Goal: Task Accomplishment & Management: Manage account settings

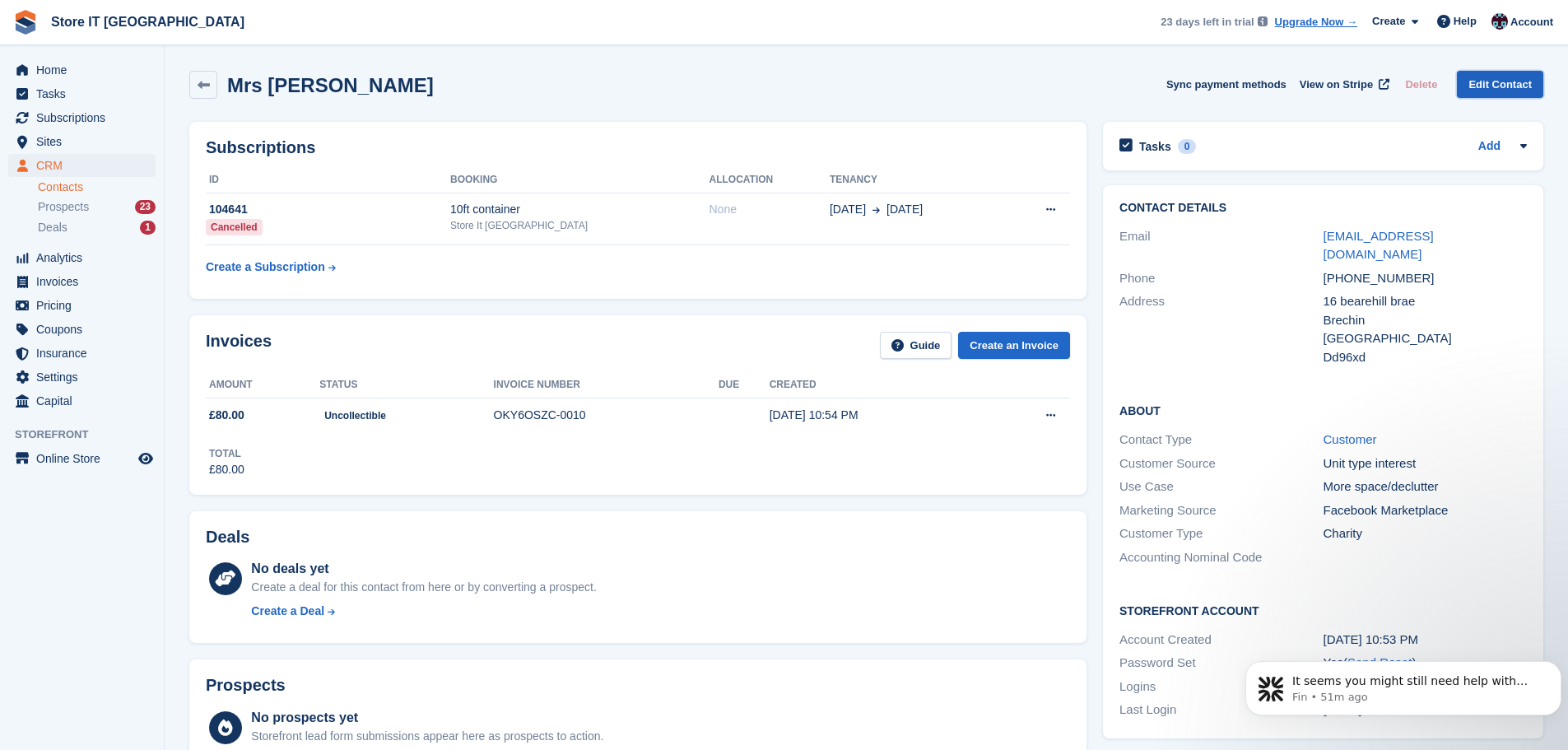
click at [1472, 84] on link "Edit Contact" at bounding box center [1500, 84] width 87 height 27
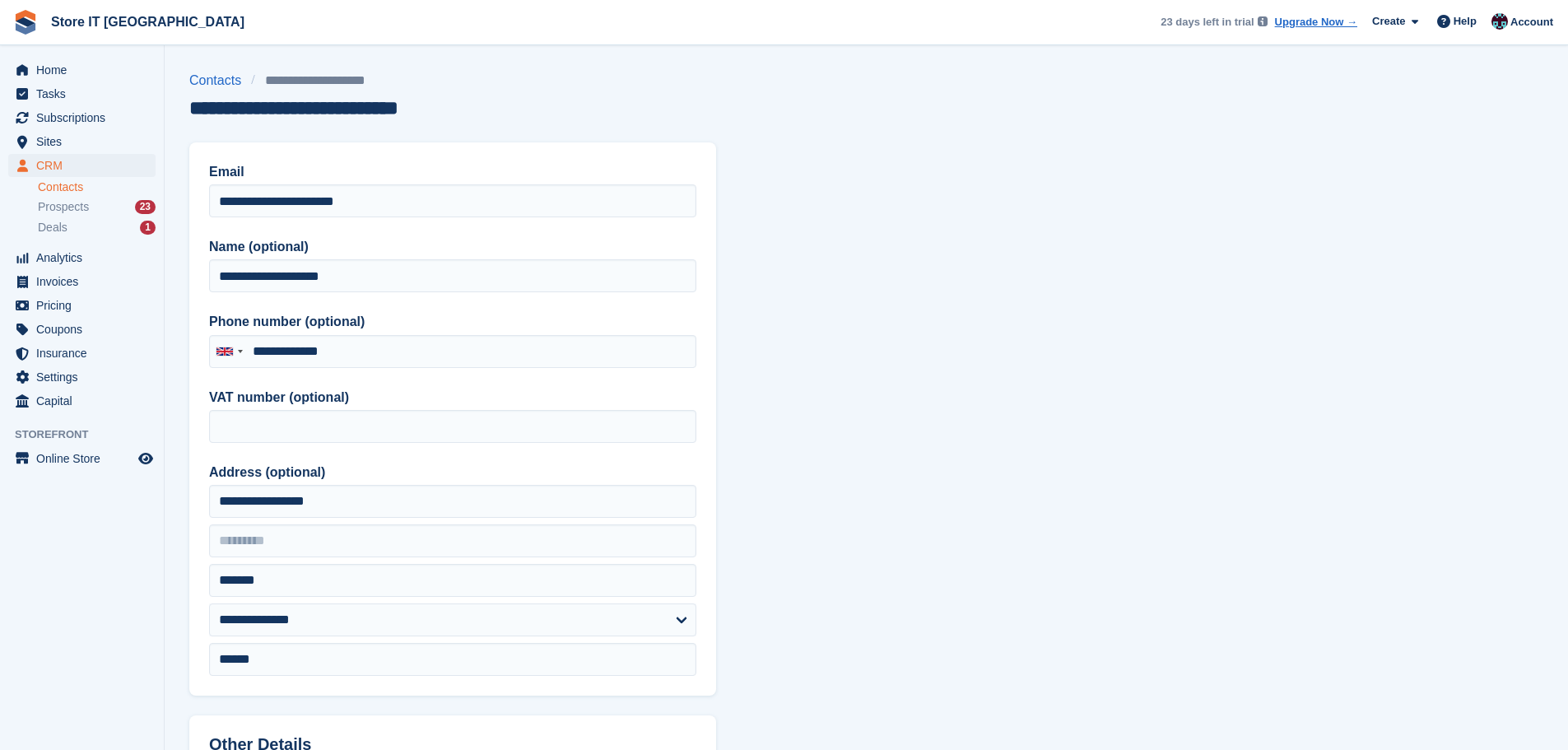
type input "**********"
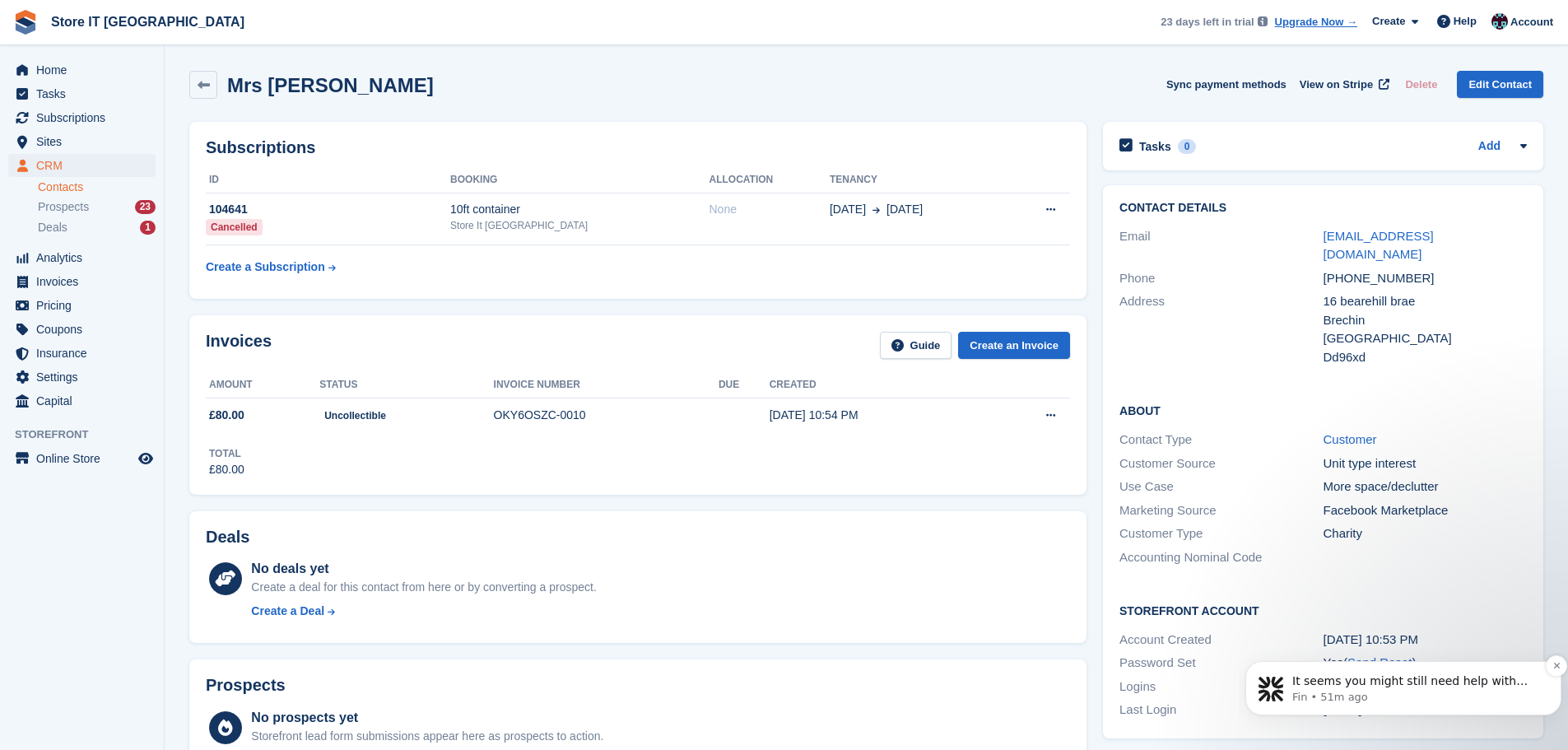
click at [1440, 683] on span "It seems you might still need help with cancelling the previous booking for [PE…" at bounding box center [1410, 739] width 237 height 128
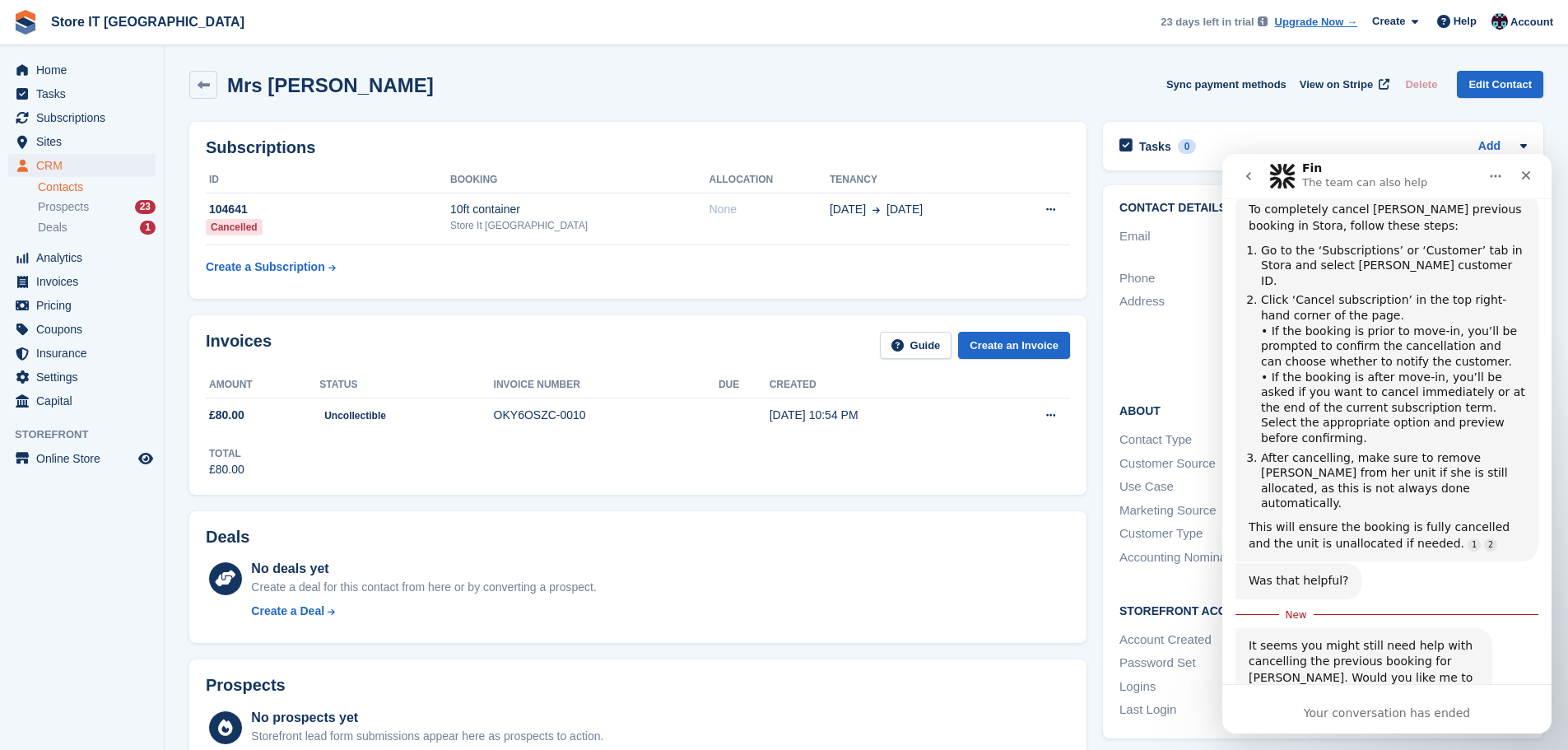
scroll to position [1199, 0]
click at [1374, 698] on div "Your conversation has ended" at bounding box center [1388, 709] width 329 height 49
click at [1374, 713] on div "Your conversation has ended" at bounding box center [1388, 713] width 329 height 18
click at [1406, 635] on div "It seems you might still need help with cancelling the previous booking for [PE…" at bounding box center [1364, 700] width 230 height 130
click at [1310, 644] on div "It seems you might still need help with cancelling the previous booking for Cla…" at bounding box center [1388, 717] width 303 height 185
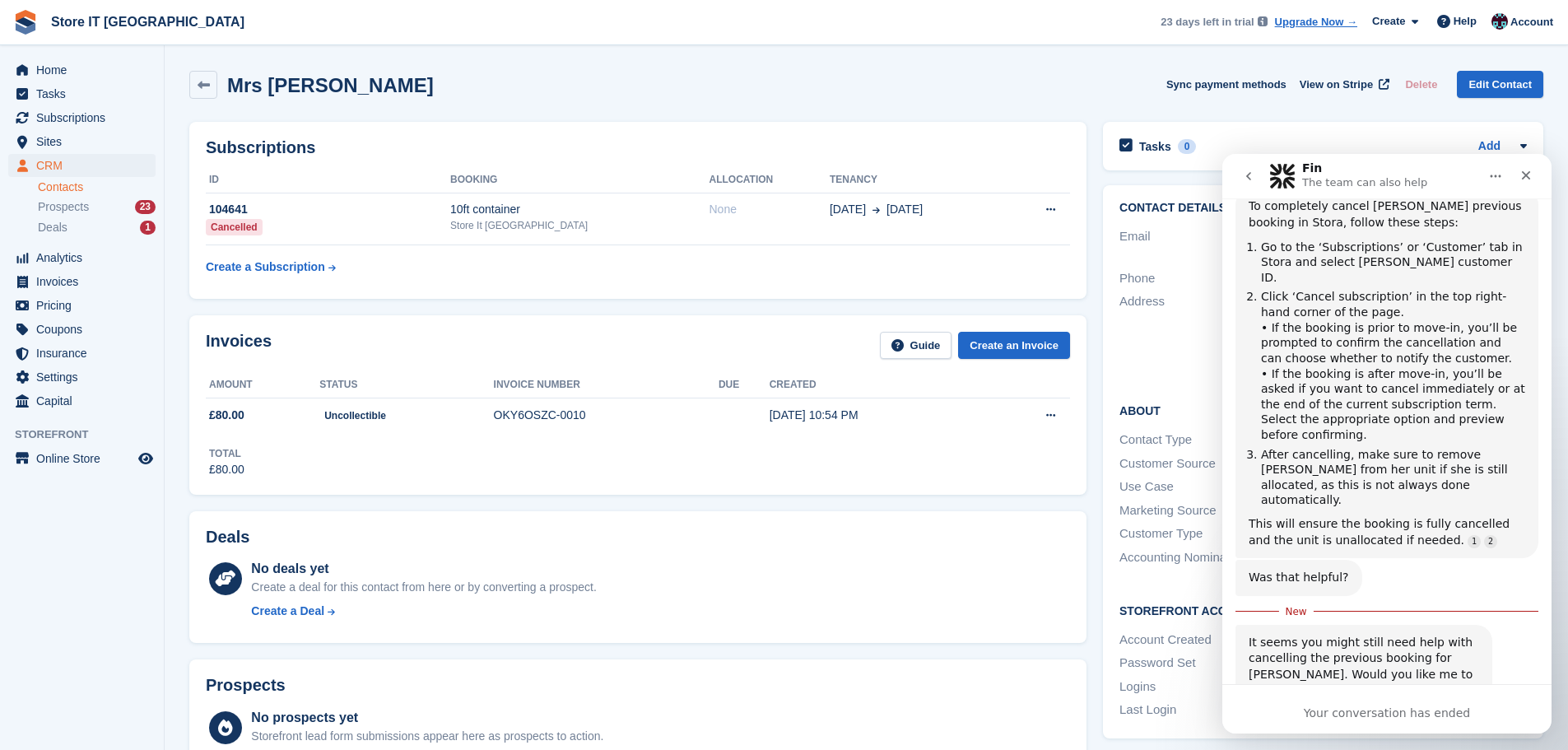
click at [1492, 177] on icon "Home" at bounding box center [1496, 176] width 11 height 3
click at [1520, 171] on div "Close" at bounding box center [1526, 175] width 30 height 30
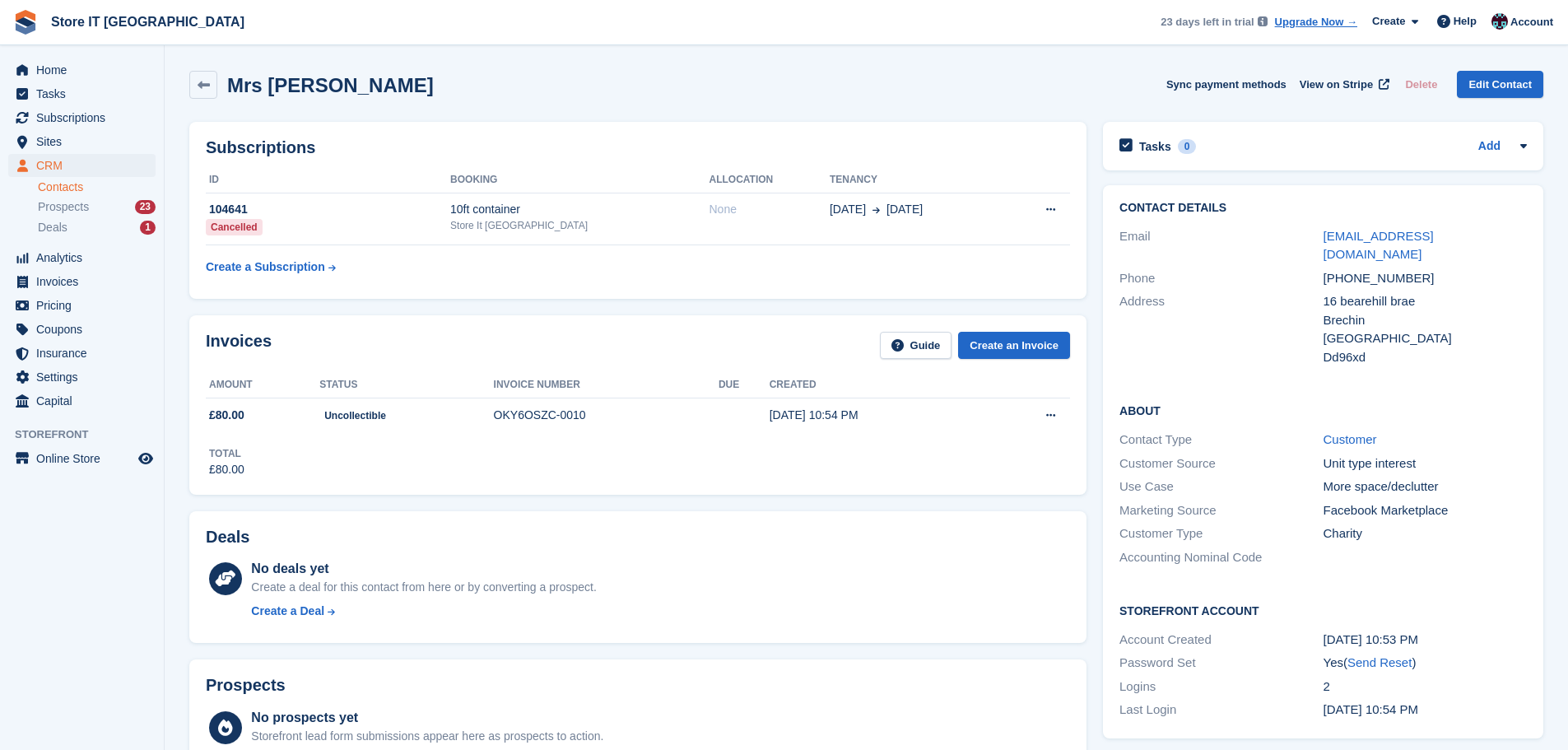
scroll to position [1172, 0]
click at [1459, 21] on span "Help" at bounding box center [1466, 21] width 23 height 17
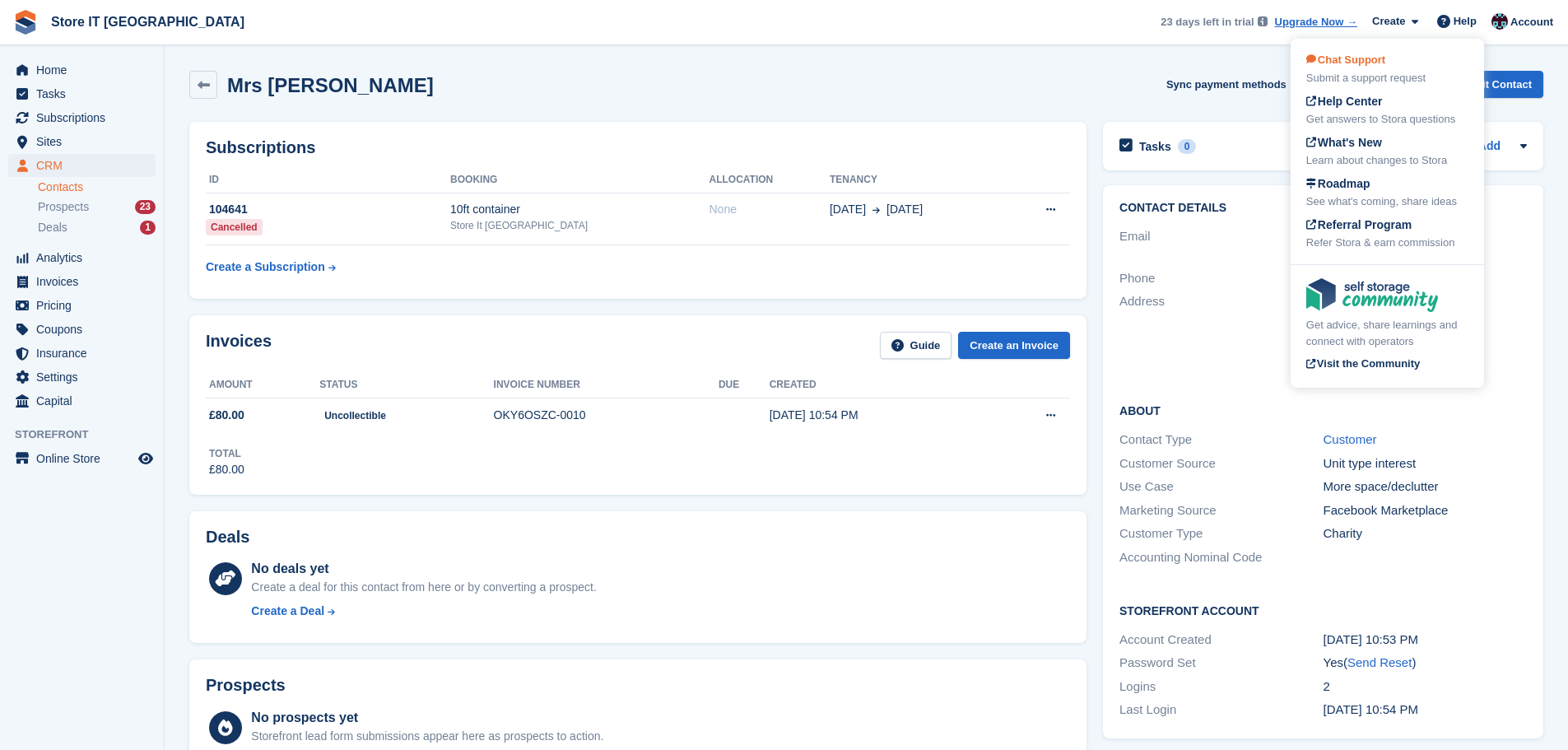
click at [1416, 61] on div "Chat Support Submit a support request" at bounding box center [1387, 68] width 162 height 34
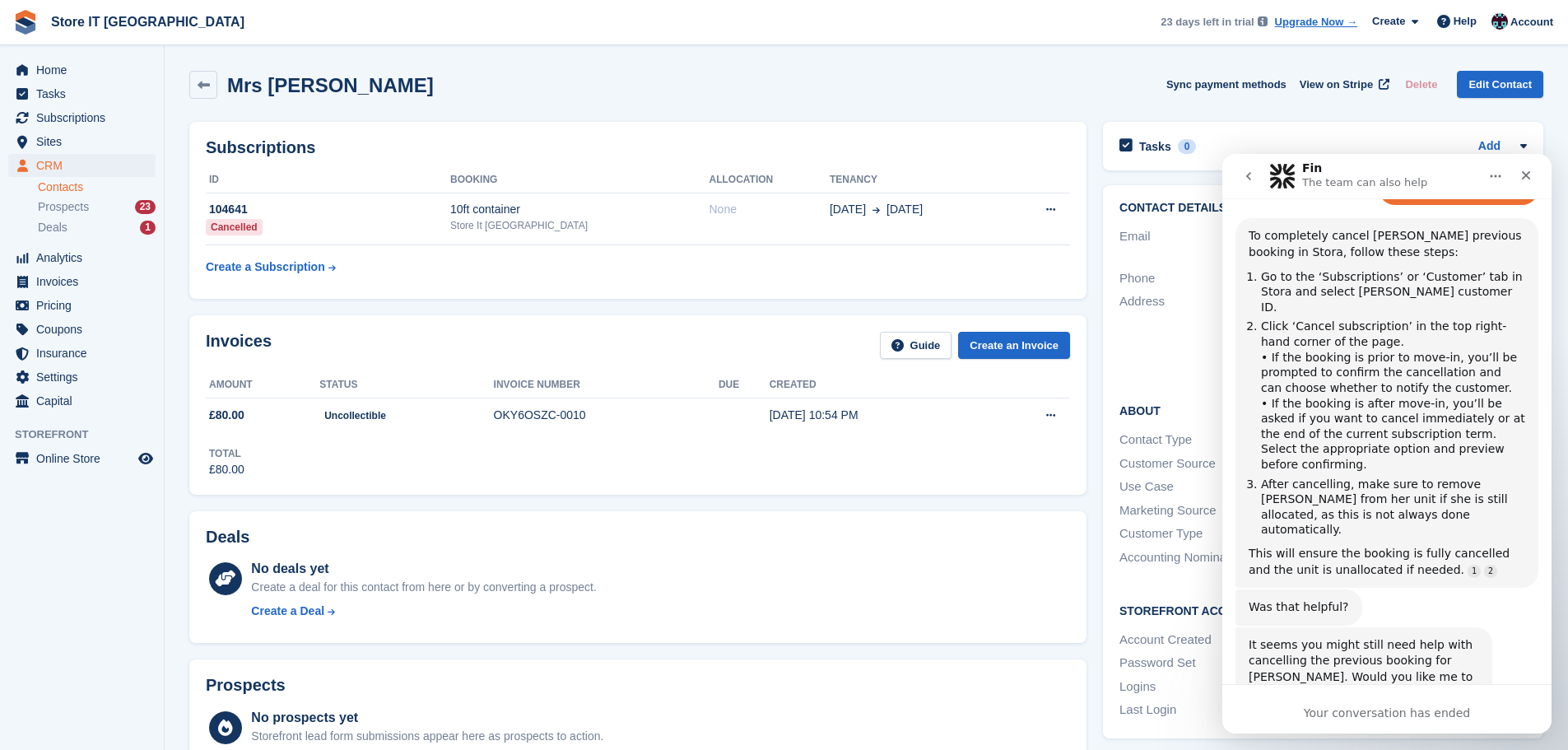
click at [1352, 714] on div "Your conversation has ended" at bounding box center [1388, 713] width 329 height 18
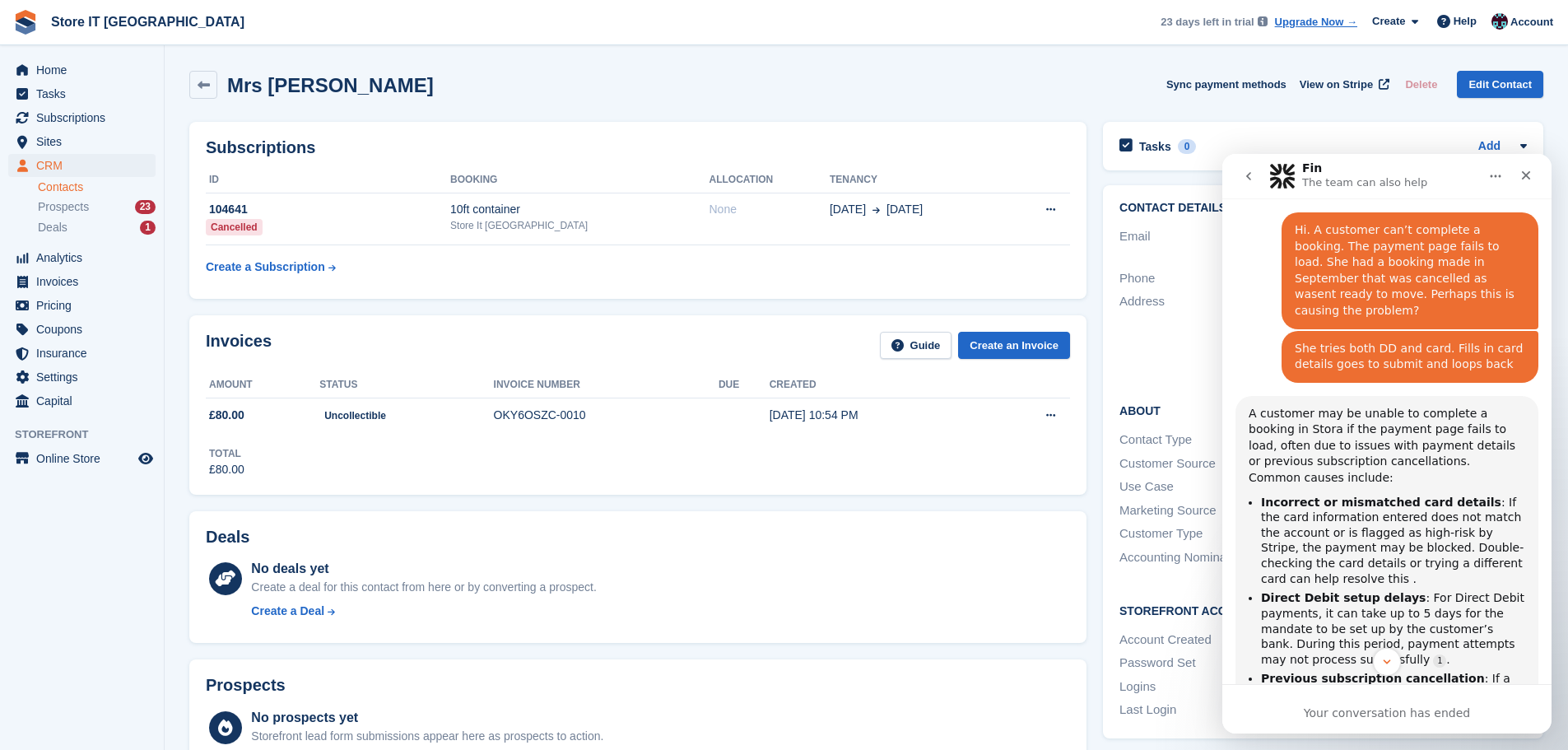
scroll to position [0, 0]
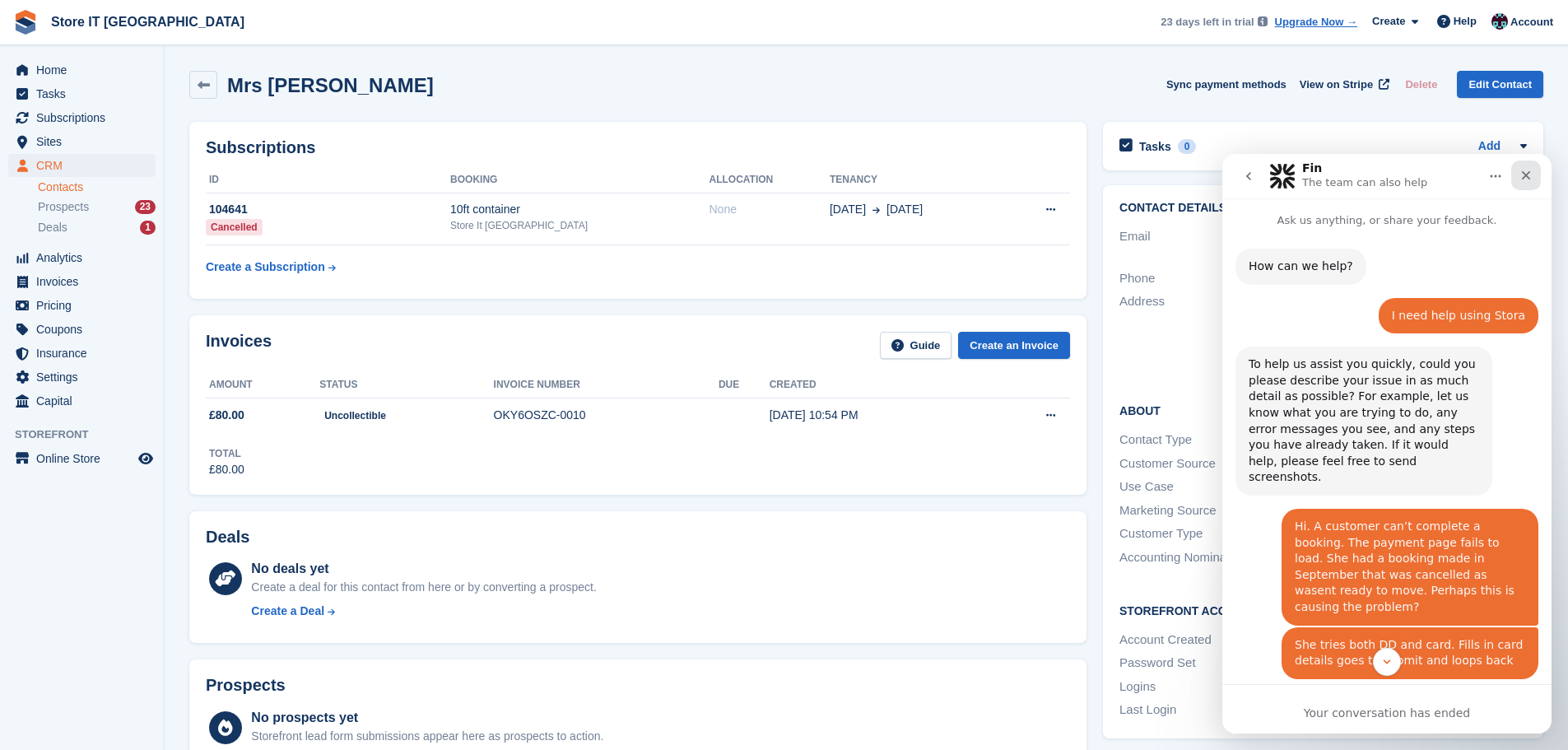
drag, startPoint x: 1519, startPoint y: 173, endPoint x: 2737, endPoint y: 319, distance: 1226.7
click at [1519, 173] on div "Close" at bounding box center [1526, 175] width 30 height 30
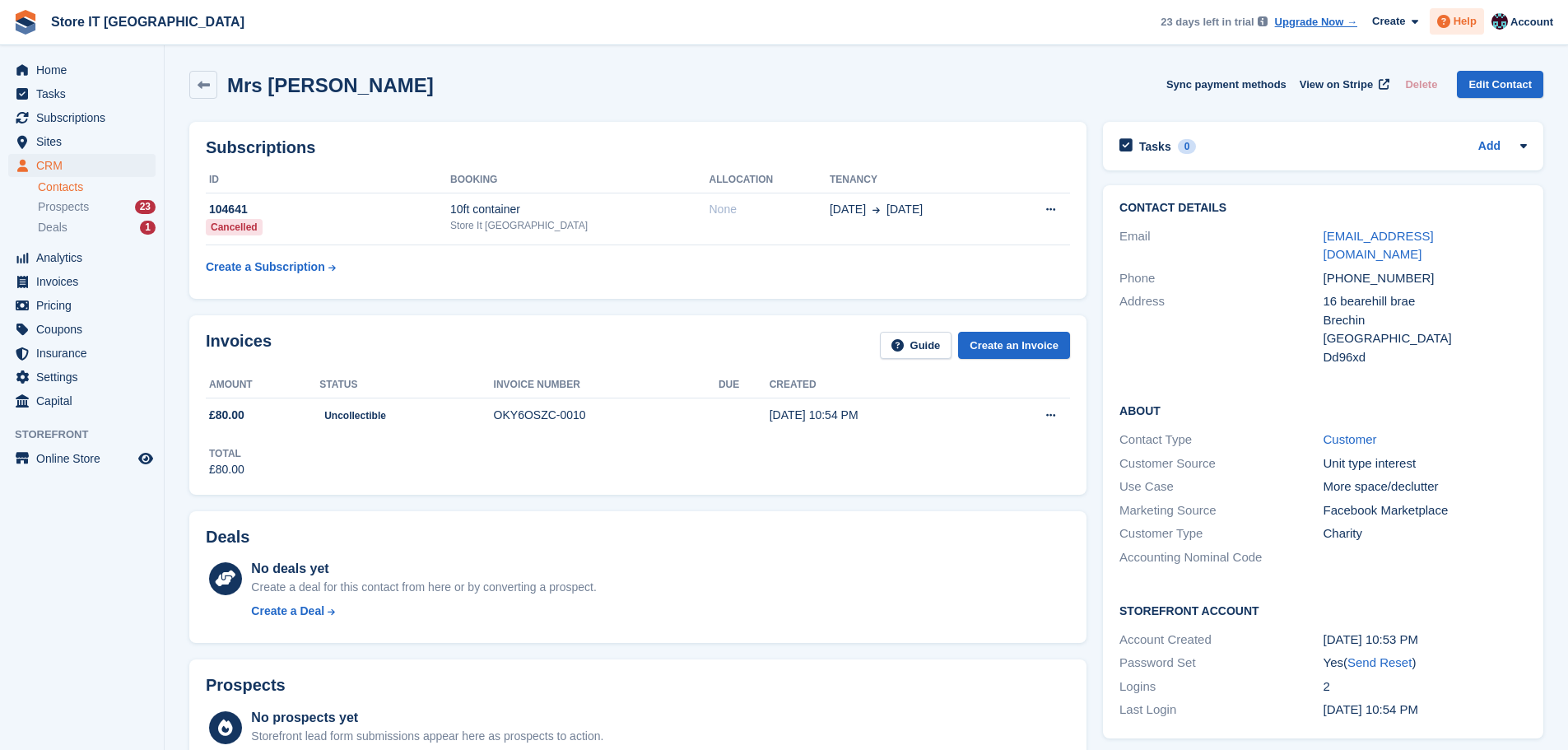
click at [1468, 22] on span "Help" at bounding box center [1466, 21] width 23 height 17
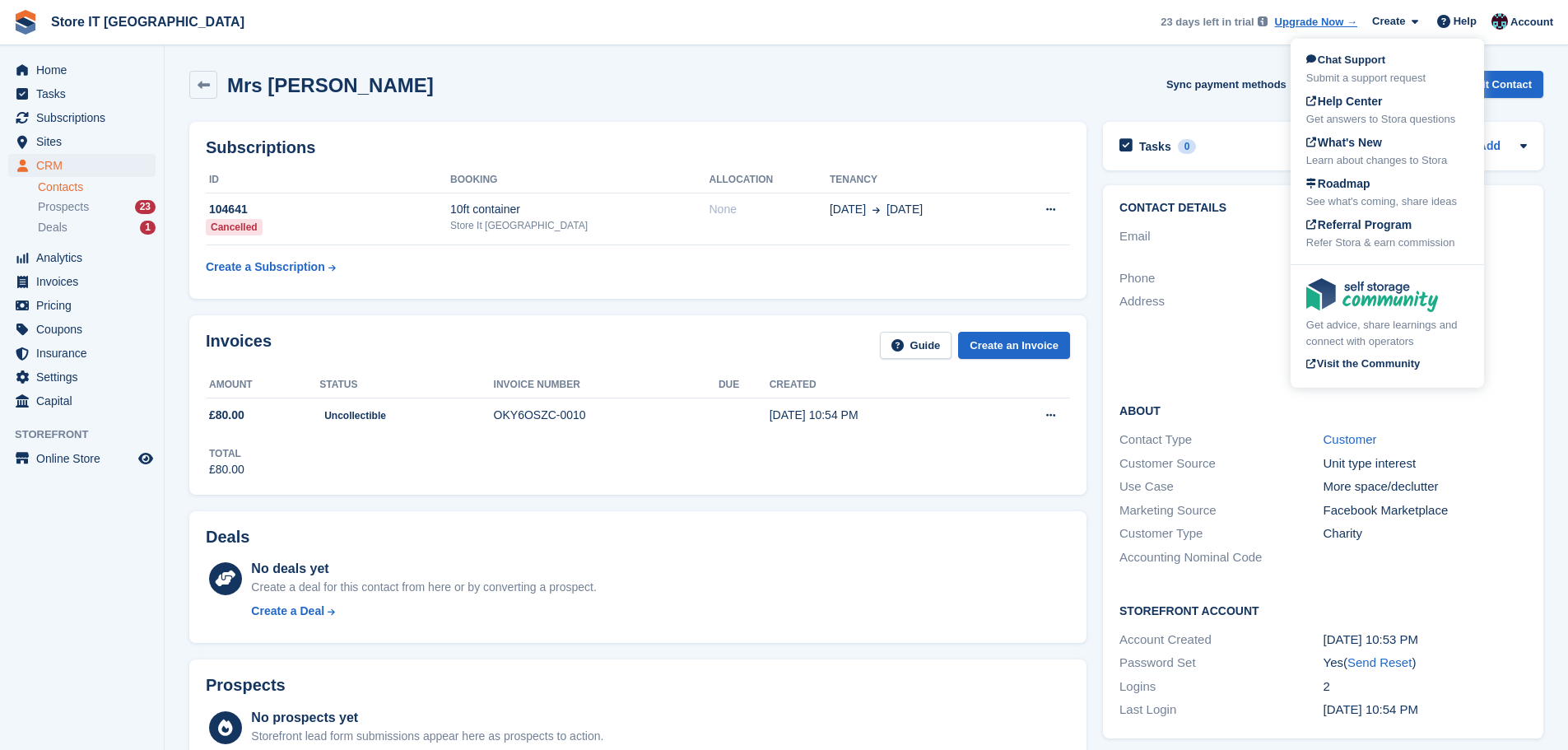
click at [1411, 68] on div "Chat Support Submit a support request" at bounding box center [1387, 68] width 162 height 34
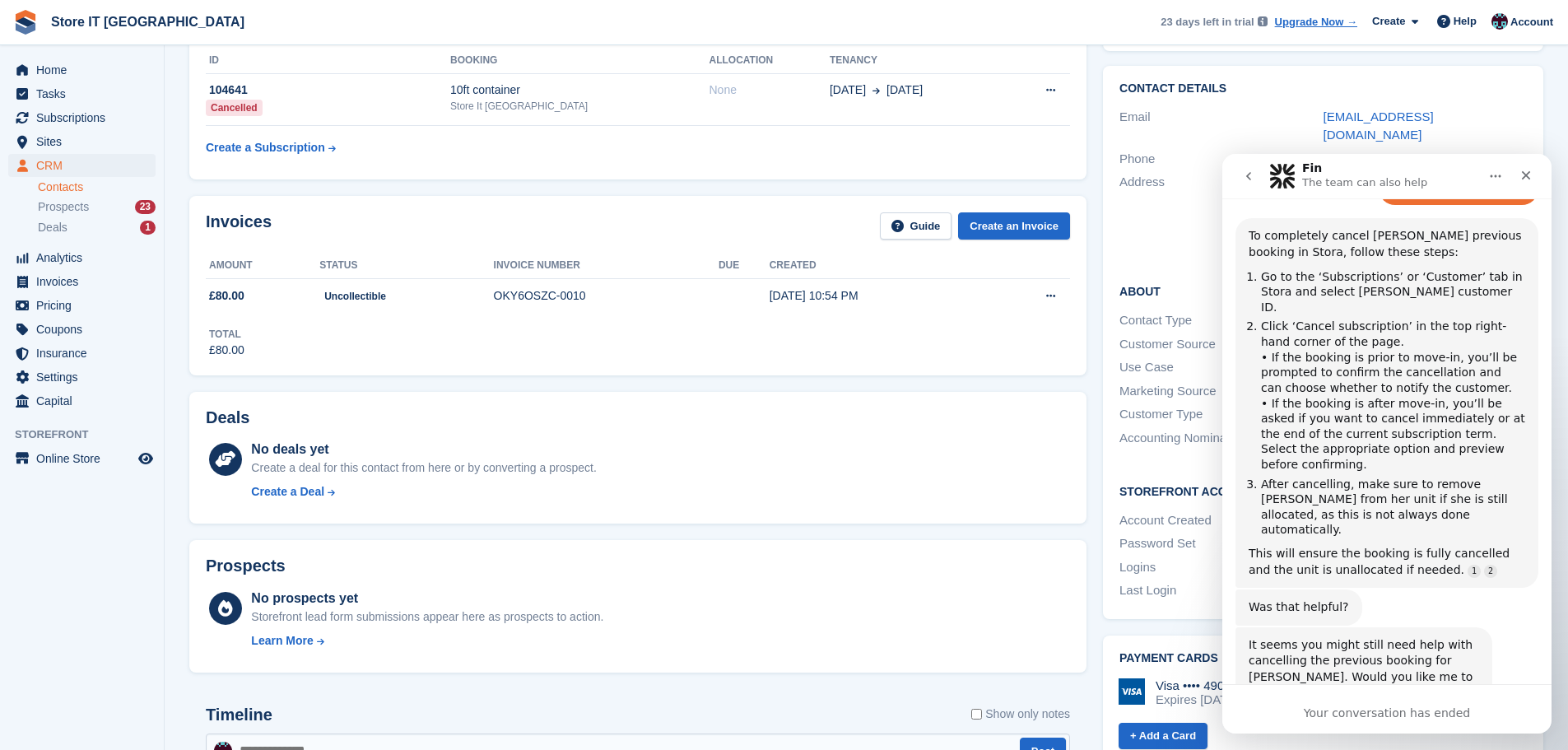
scroll to position [247, 0]
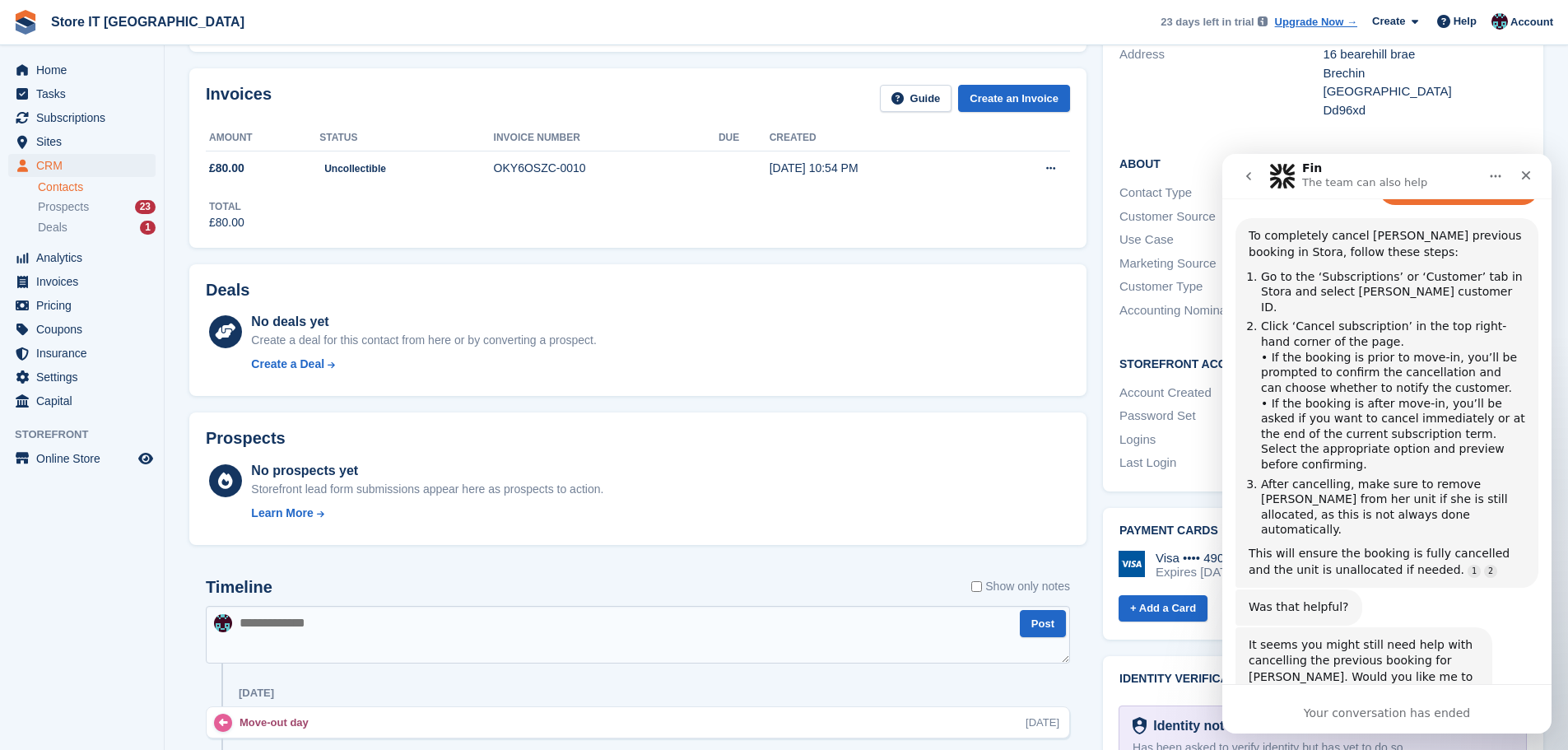
click at [1395, 668] on div "It seems you might still need help with cancelling the previous booking for Cla…" at bounding box center [1388, 719] width 303 height 185
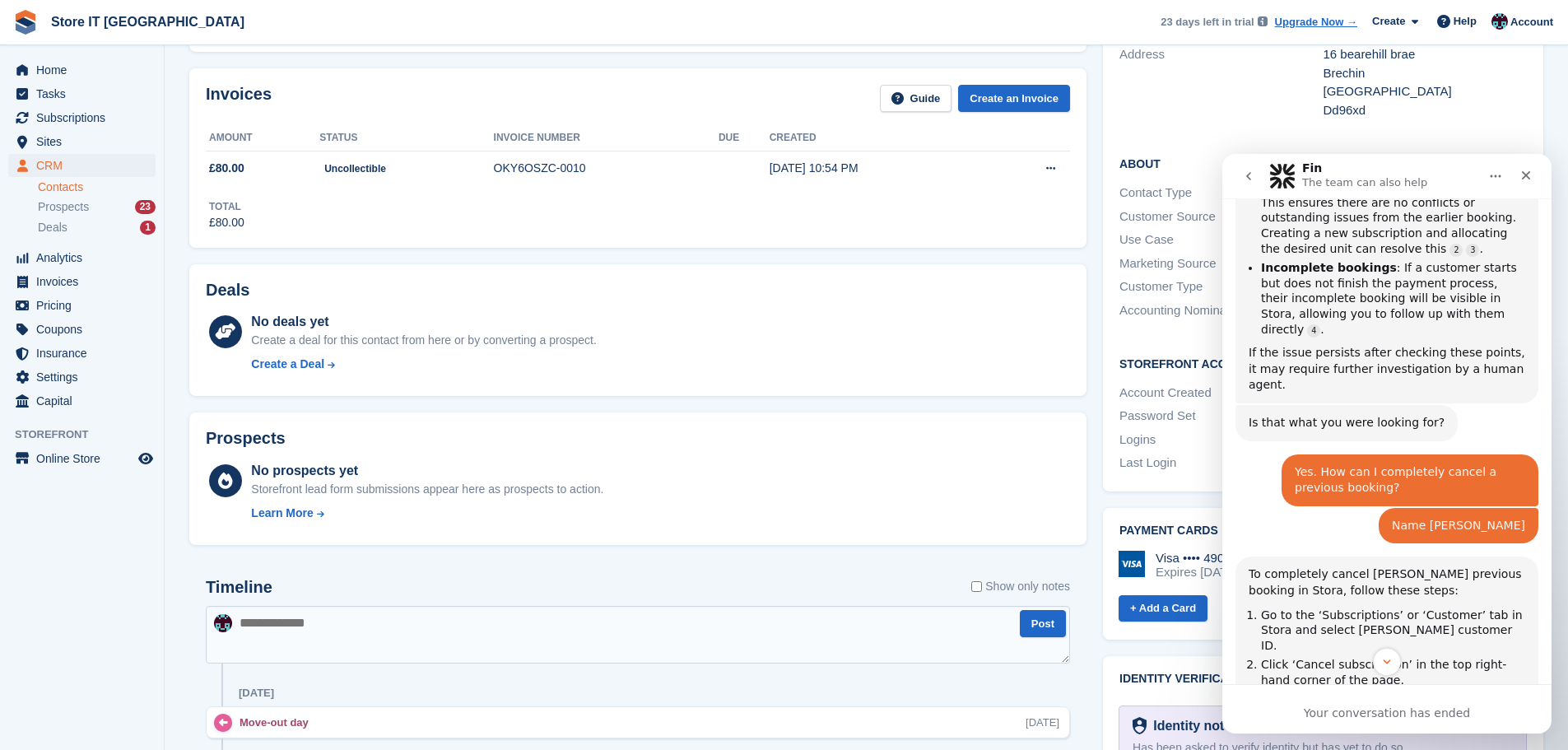
scroll to position [1008, 0]
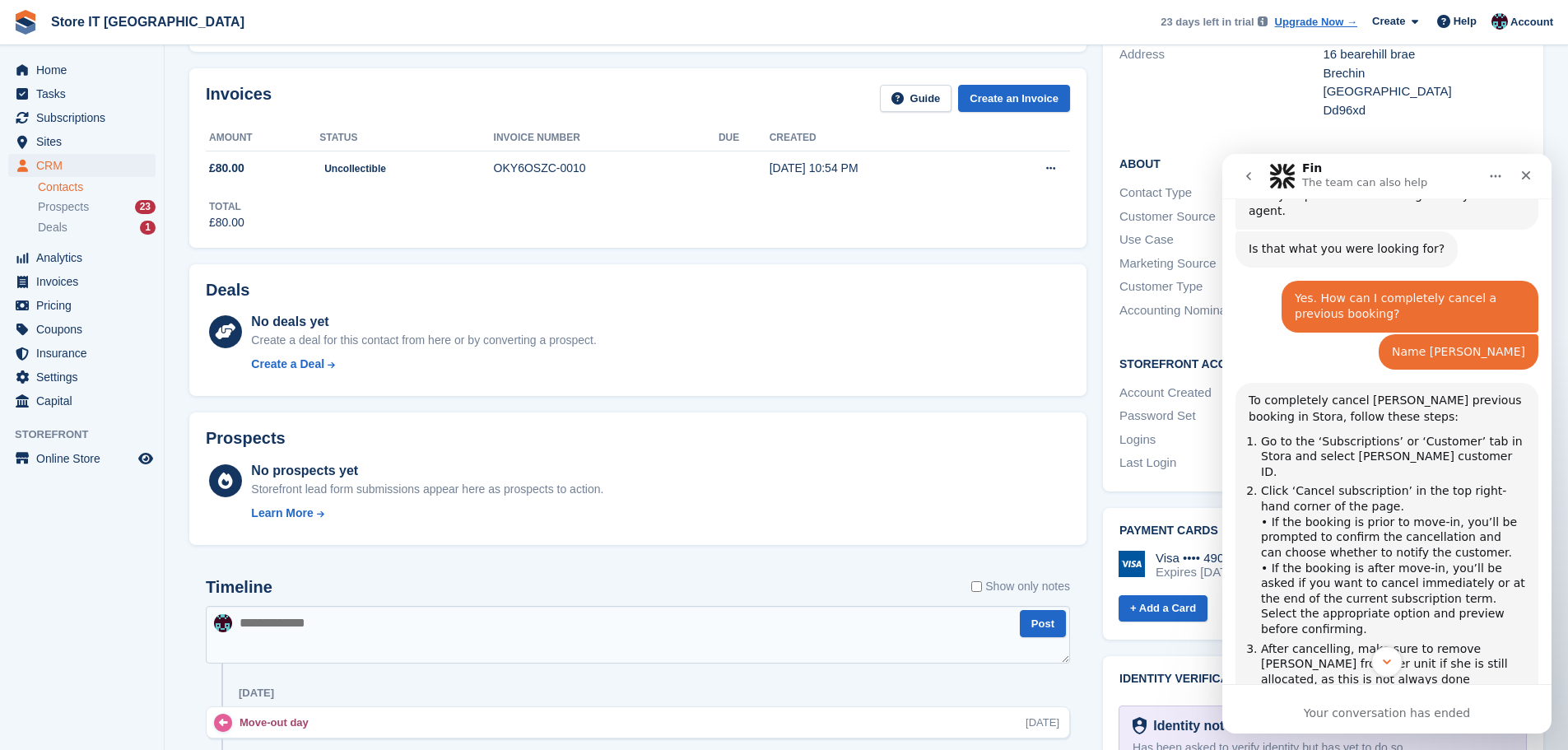
click at [1391, 671] on button "Scroll to bottom" at bounding box center [1387, 662] width 31 height 31
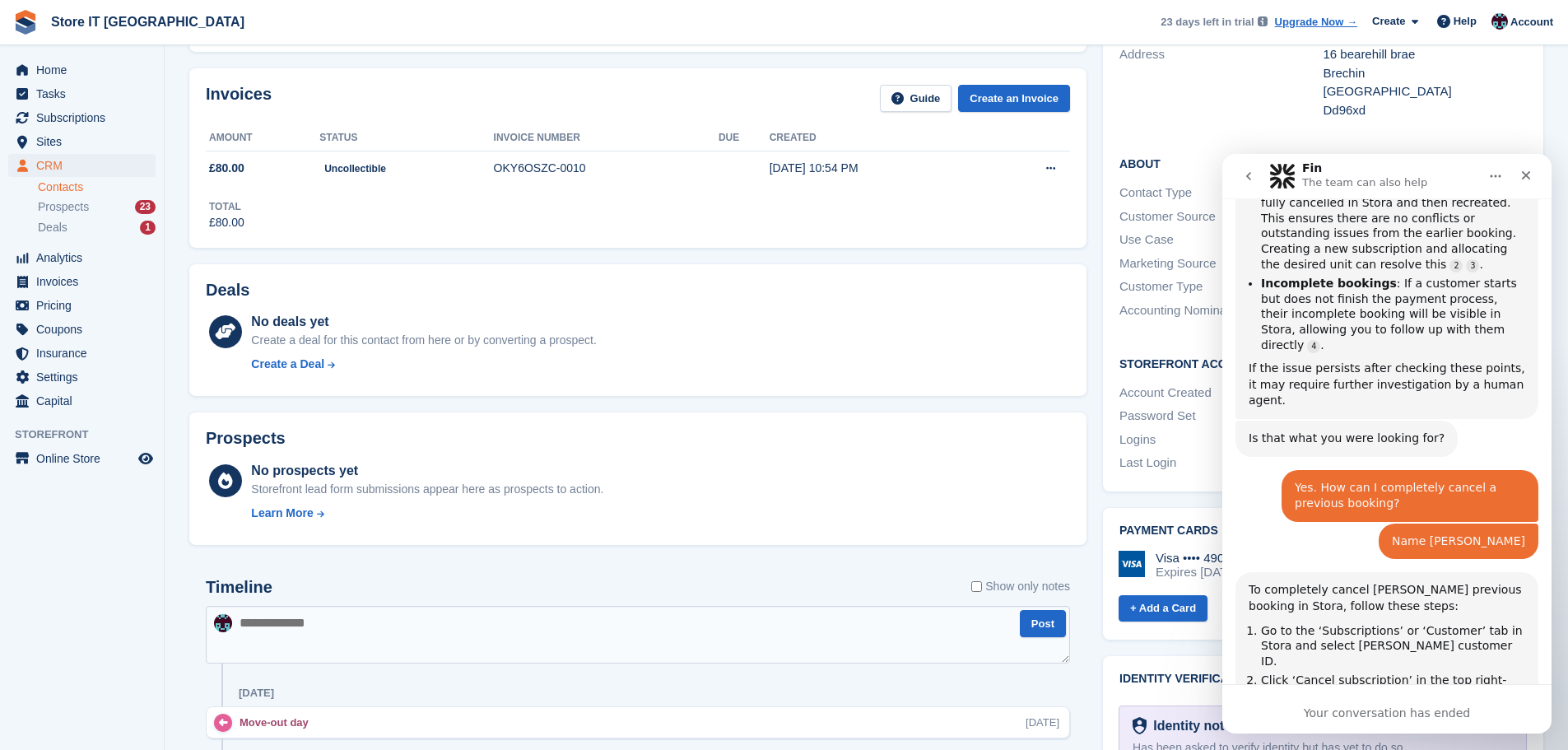
scroll to position [761, 0]
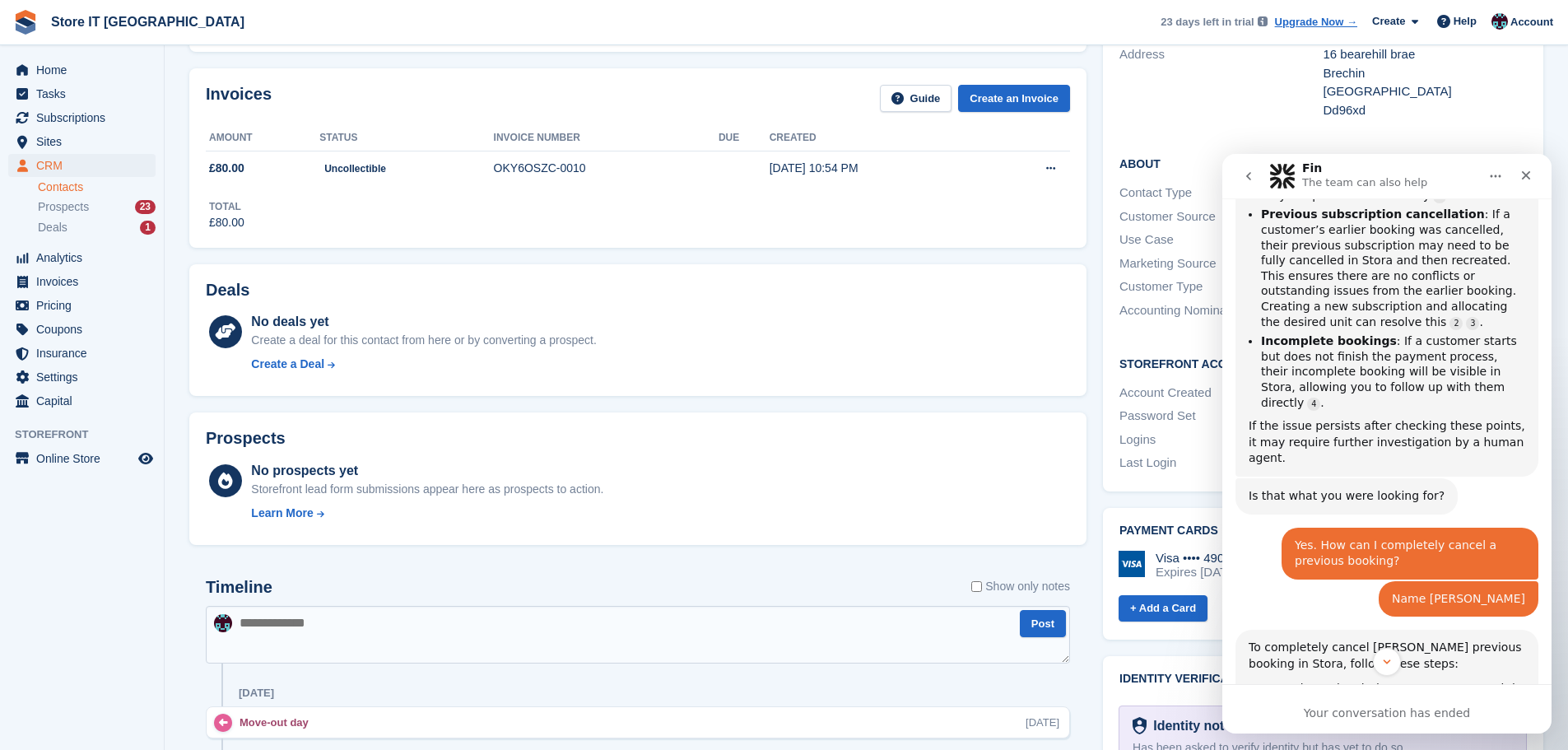
click at [1495, 173] on icon "Home" at bounding box center [1495, 176] width 13 height 13
click at [1524, 171] on icon "Close" at bounding box center [1526, 175] width 13 height 13
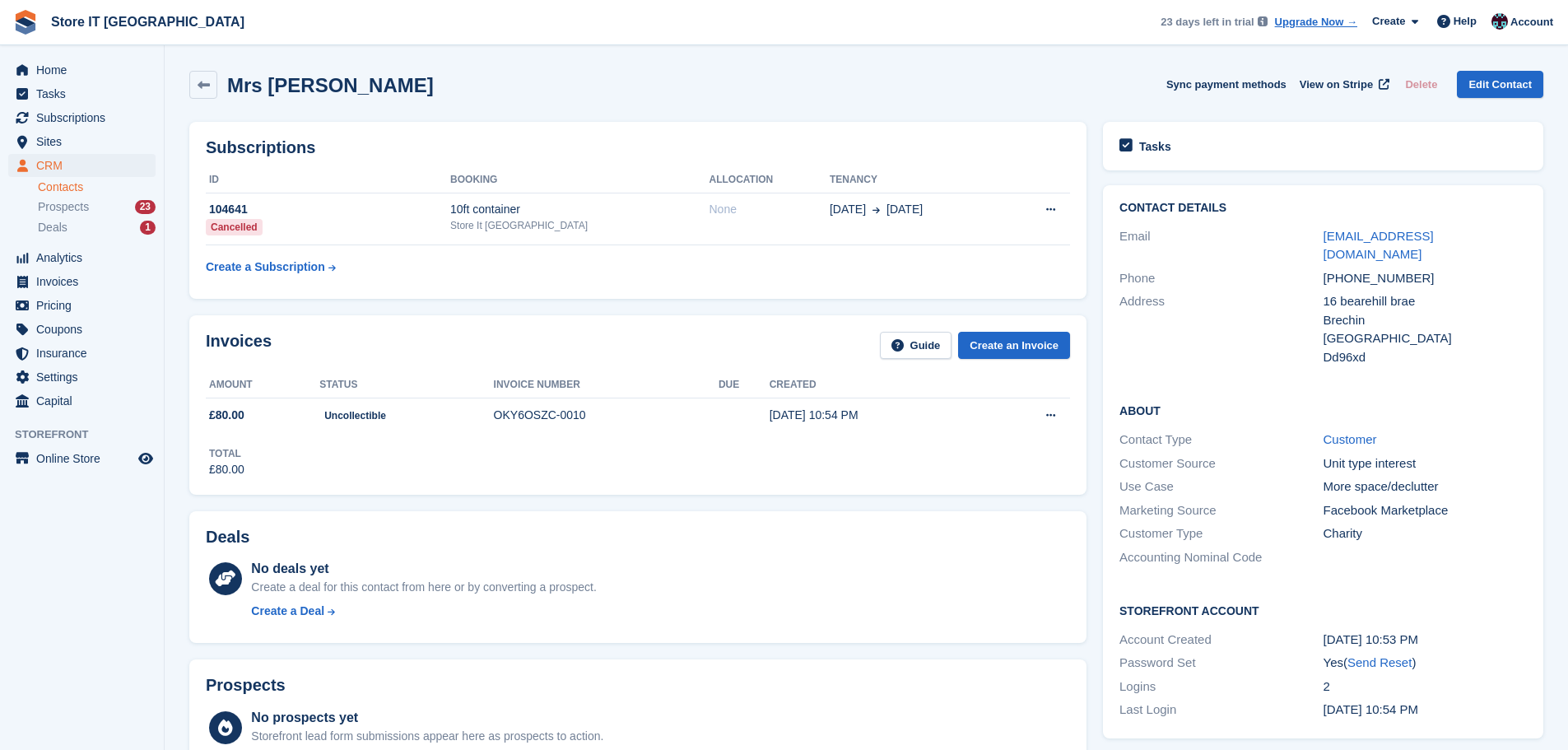
scroll to position [247, 0]
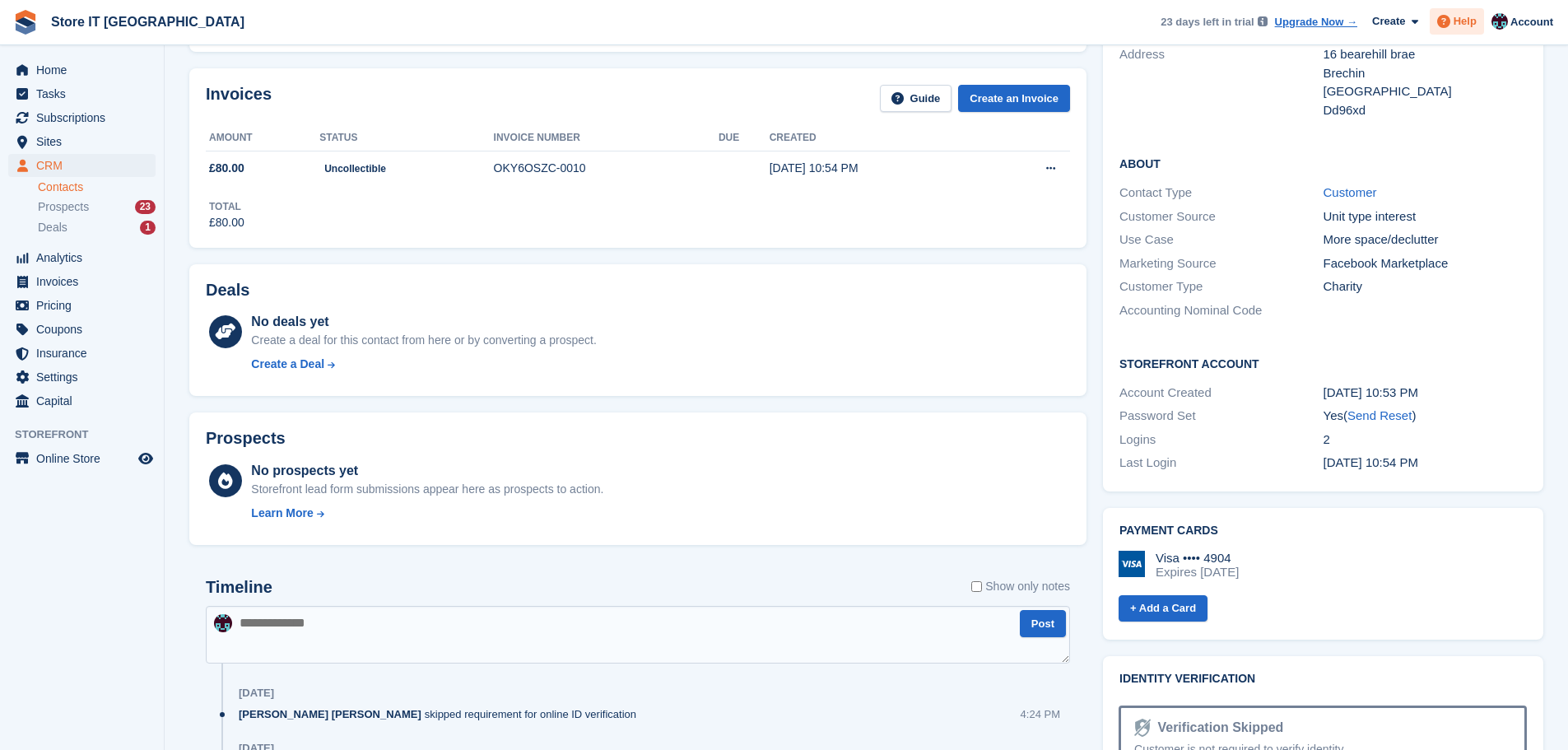
click at [1466, 19] on span "Help" at bounding box center [1466, 21] width 23 height 17
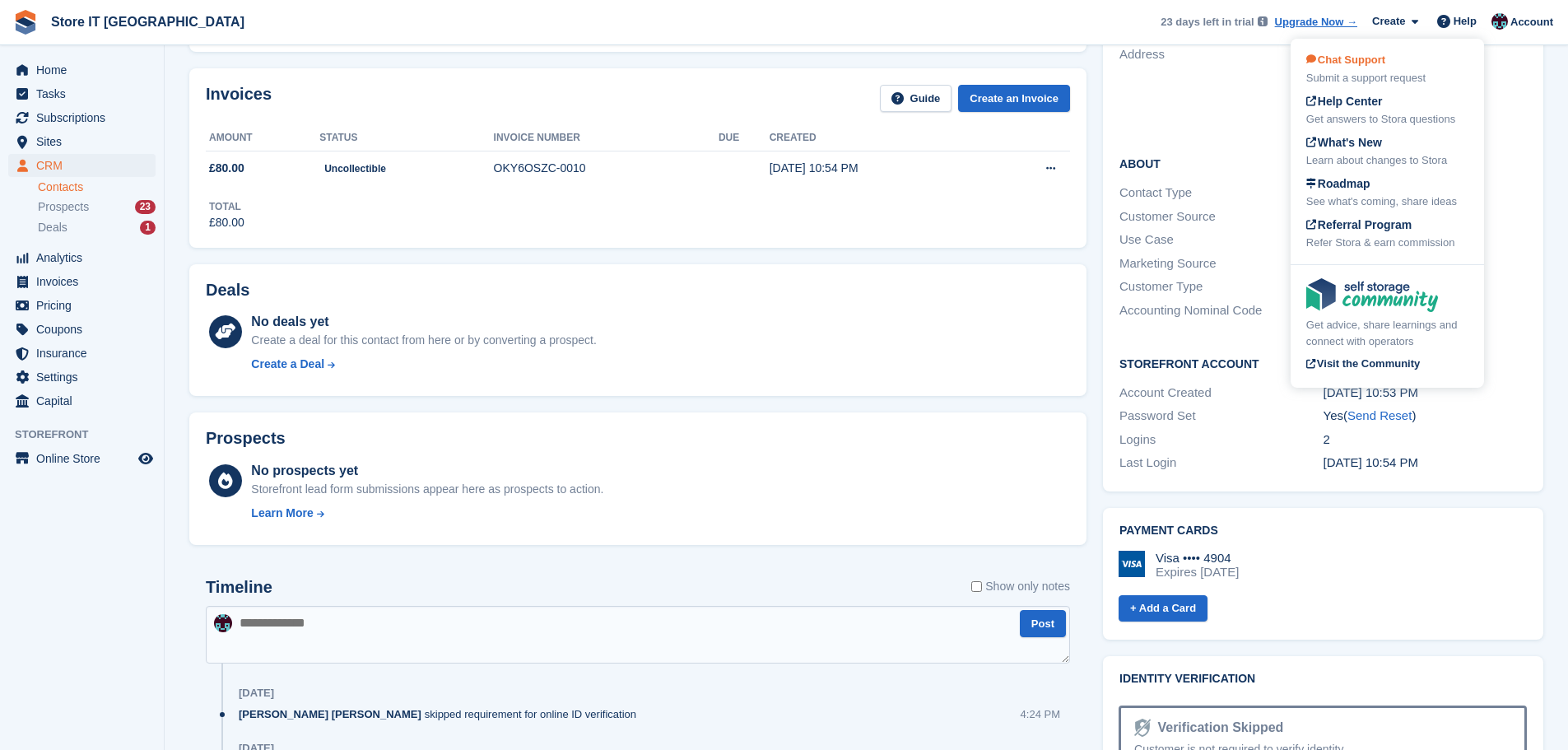
click at [1401, 66] on div "Chat Support Submit a support request" at bounding box center [1387, 68] width 162 height 34
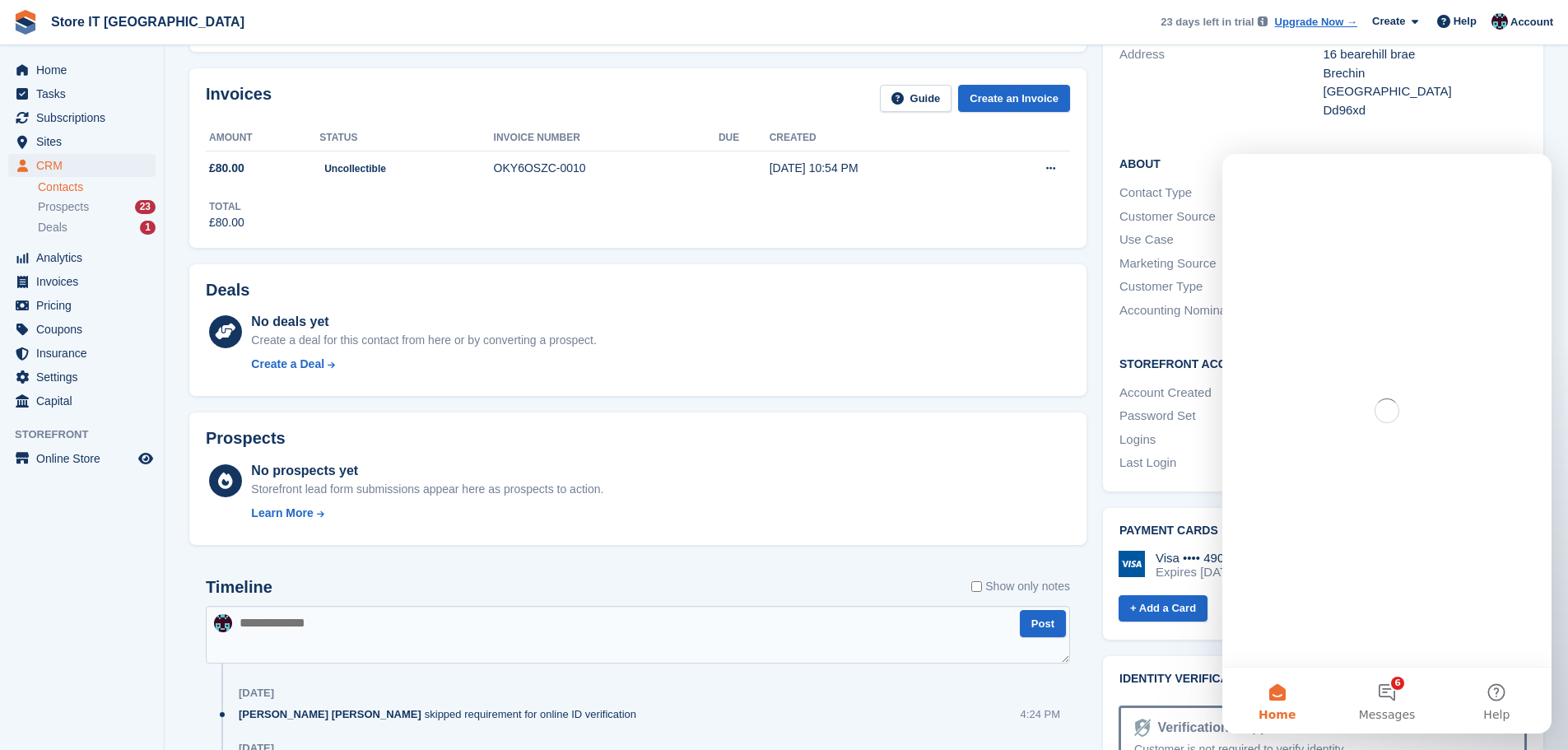
scroll to position [0, 0]
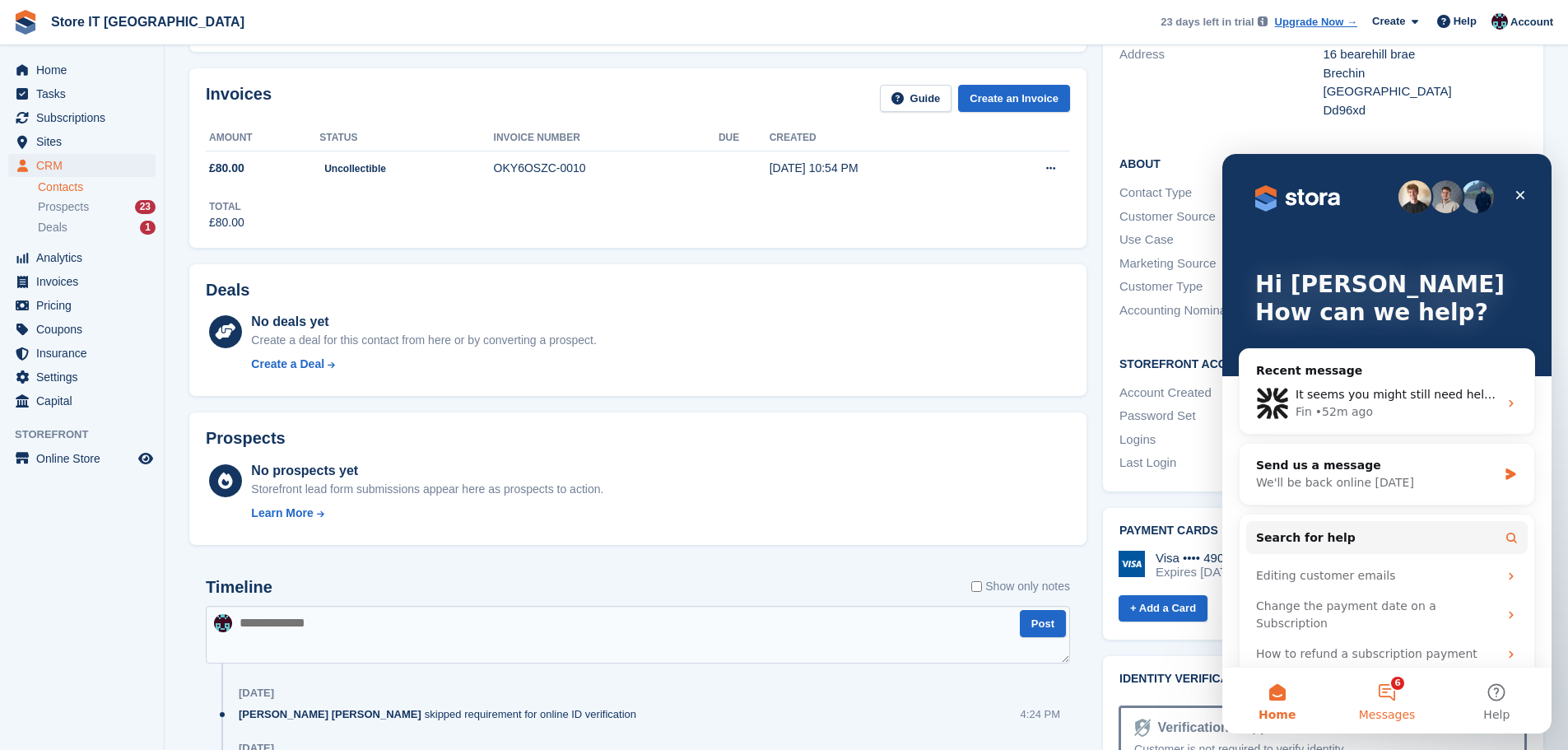
click at [1392, 702] on button "6 Messages" at bounding box center [1387, 700] width 109 height 66
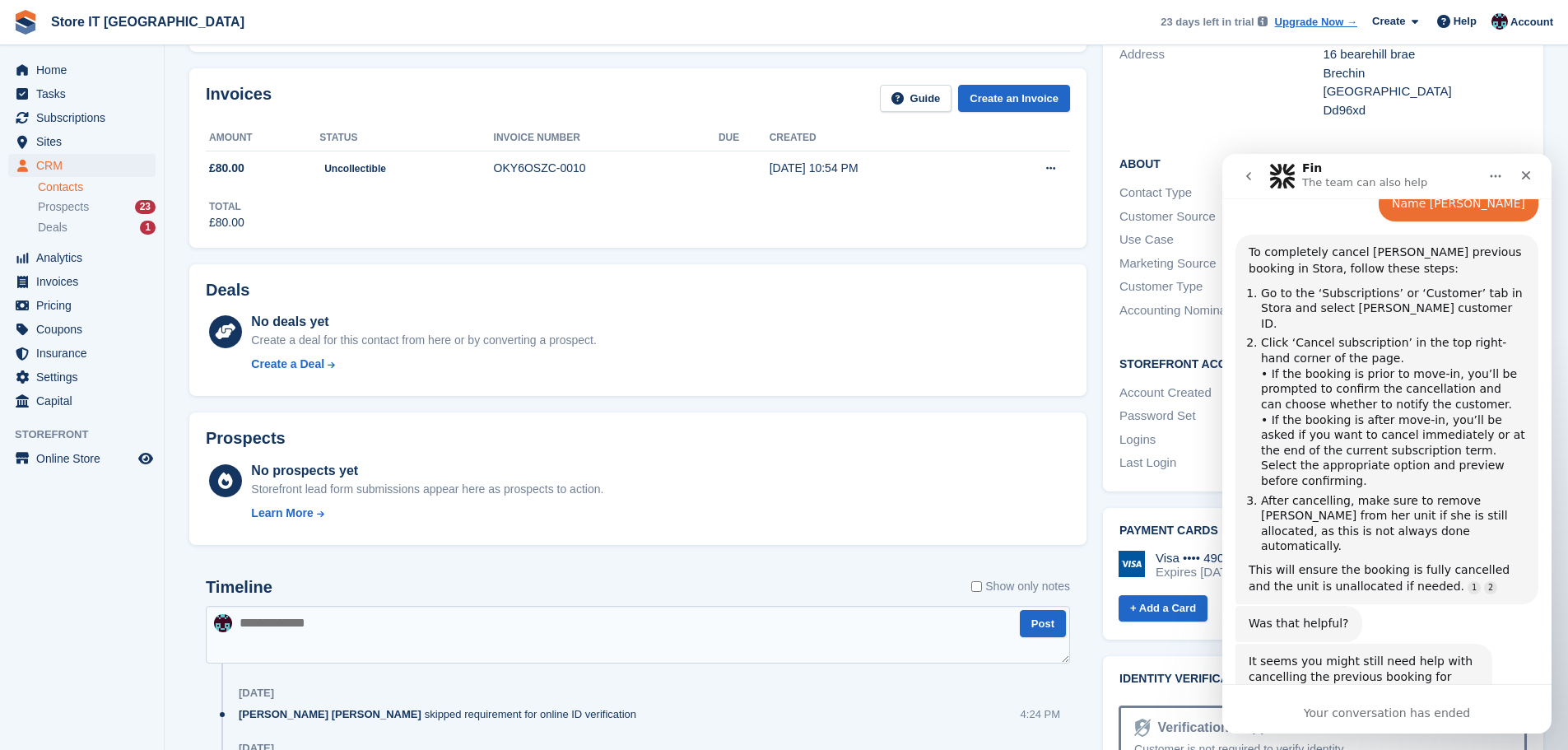
scroll to position [1172, 0]
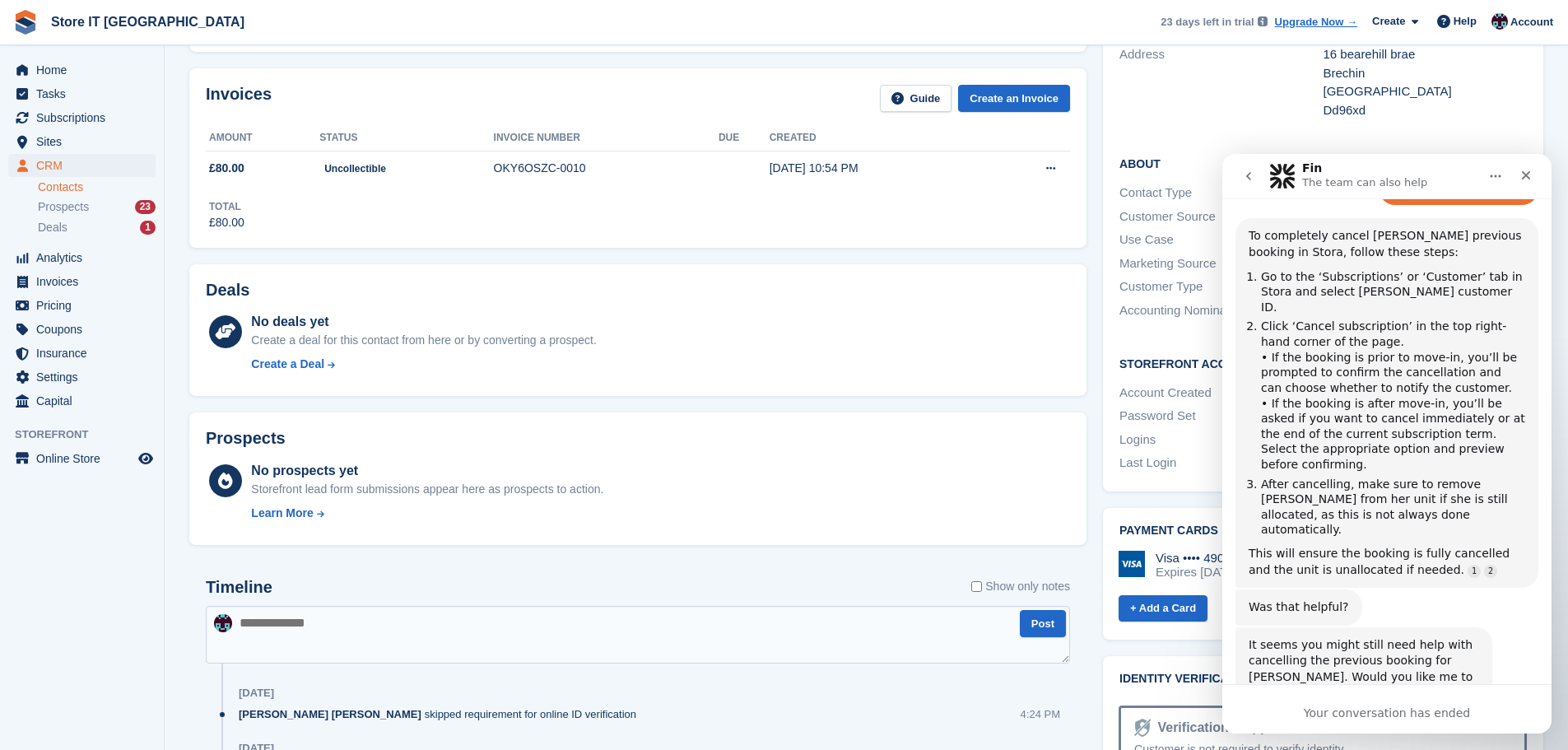
click at [1345, 701] on div "Your conversation has ended" at bounding box center [1388, 709] width 329 height 49
click at [1261, 180] on button "go back" at bounding box center [1249, 176] width 32 height 32
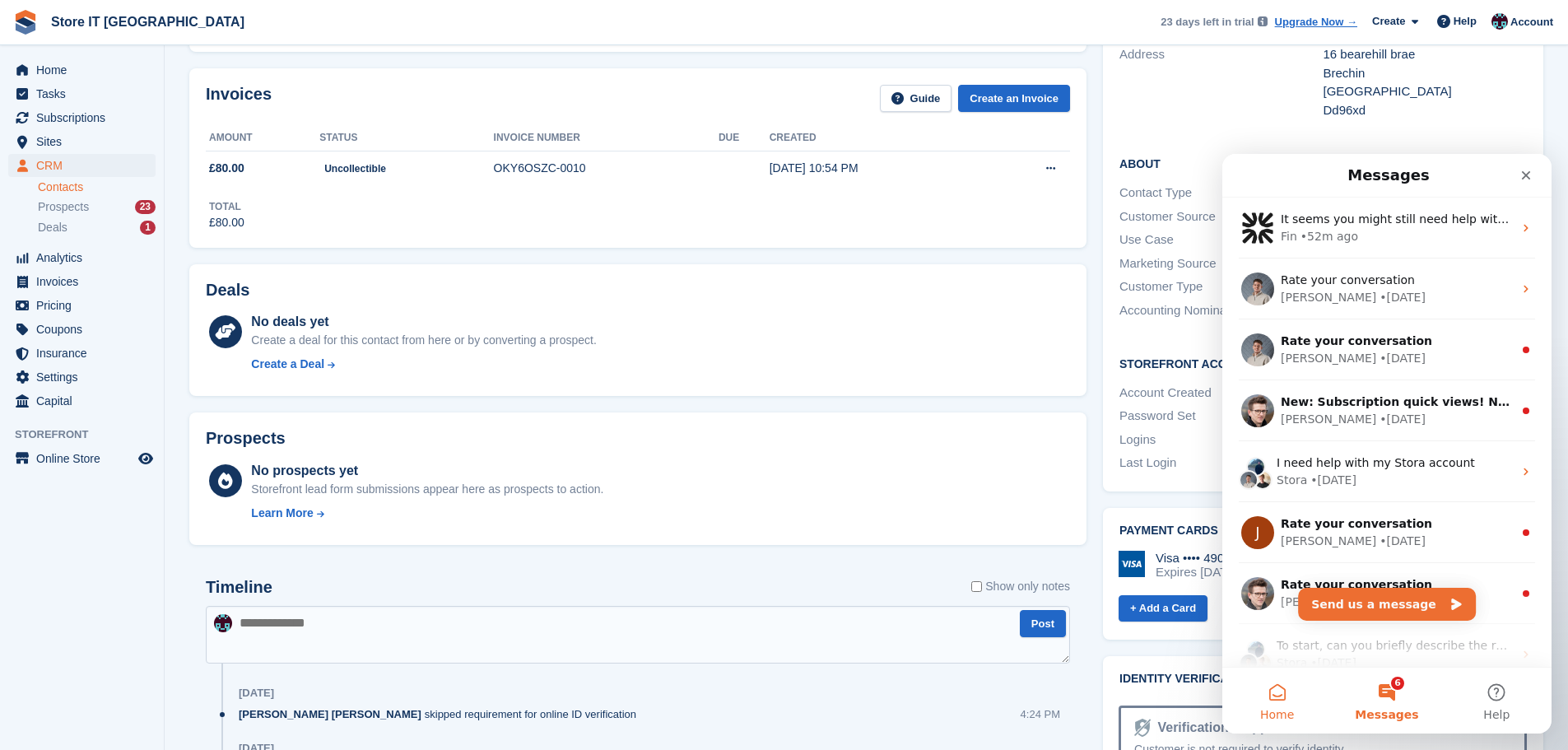
click at [1280, 690] on button "Home" at bounding box center [1277, 700] width 109 height 66
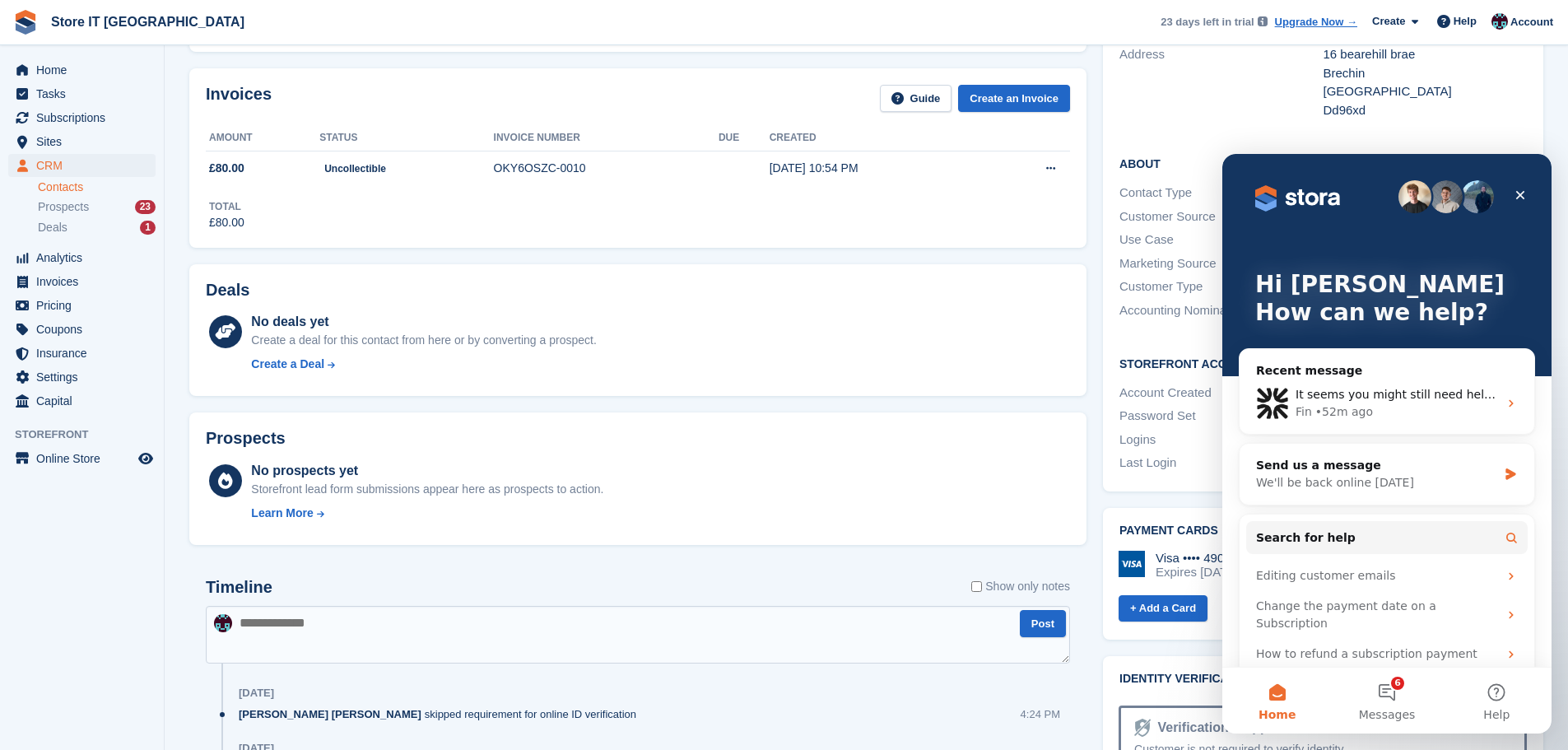
click at [1084, 335] on div "Deals No deals yet Create a deal for this contact from here or by converting a …" at bounding box center [638, 330] width 897 height 132
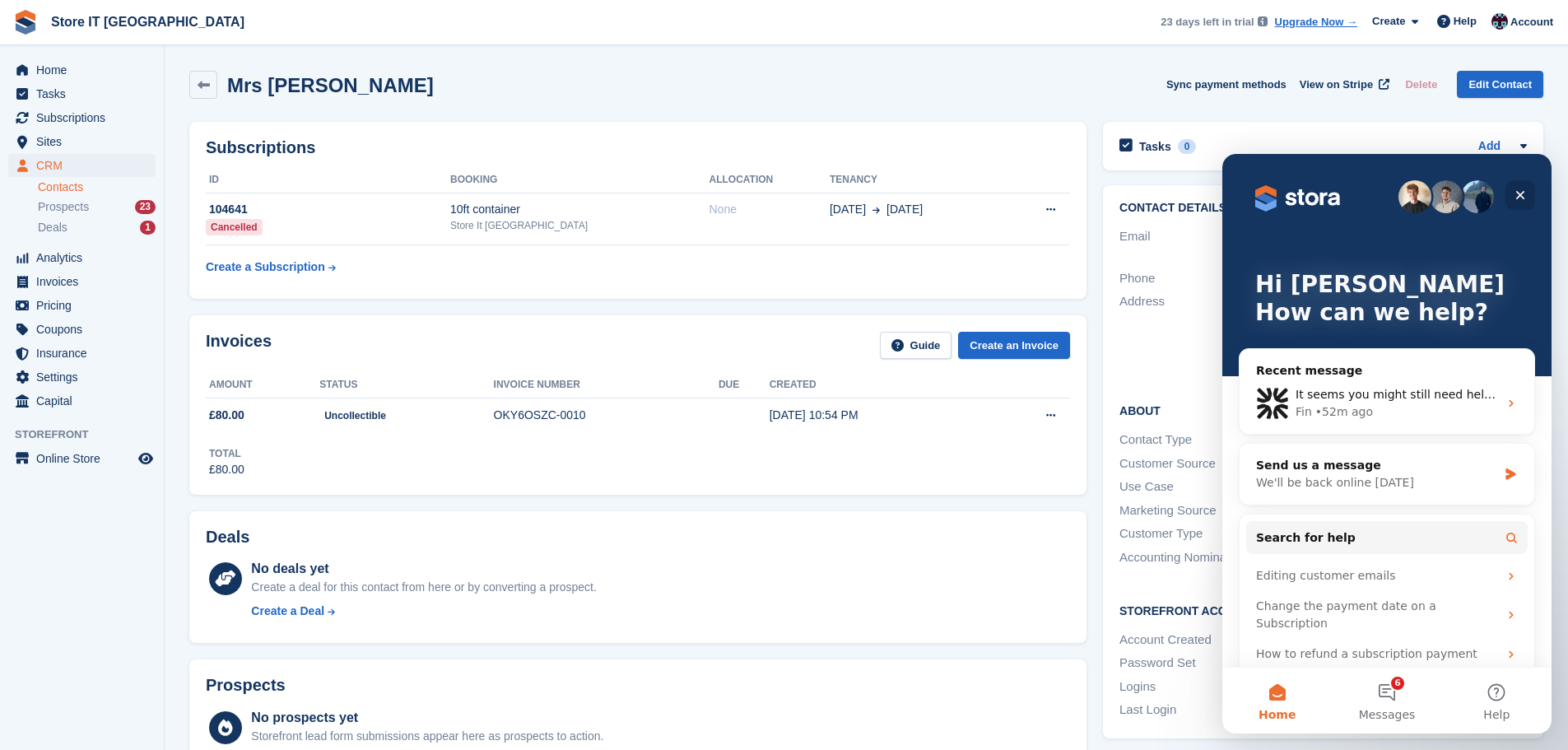
click at [1521, 196] on icon "Close" at bounding box center [1521, 195] width 9 height 9
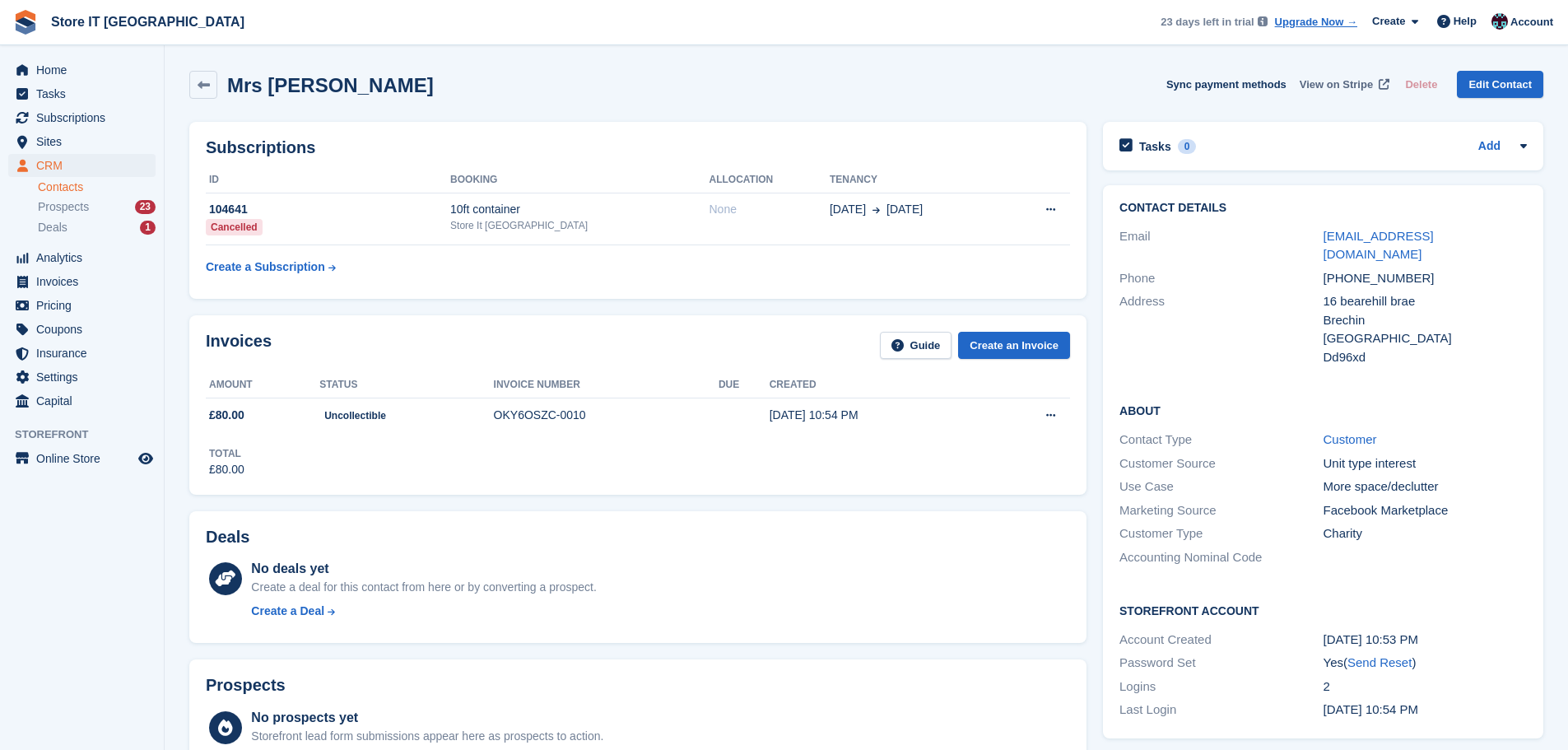
click at [1338, 76] on span "View on Stripe" at bounding box center [1337, 84] width 74 height 17
click at [1501, 91] on link "Edit Contact" at bounding box center [1500, 84] width 87 height 27
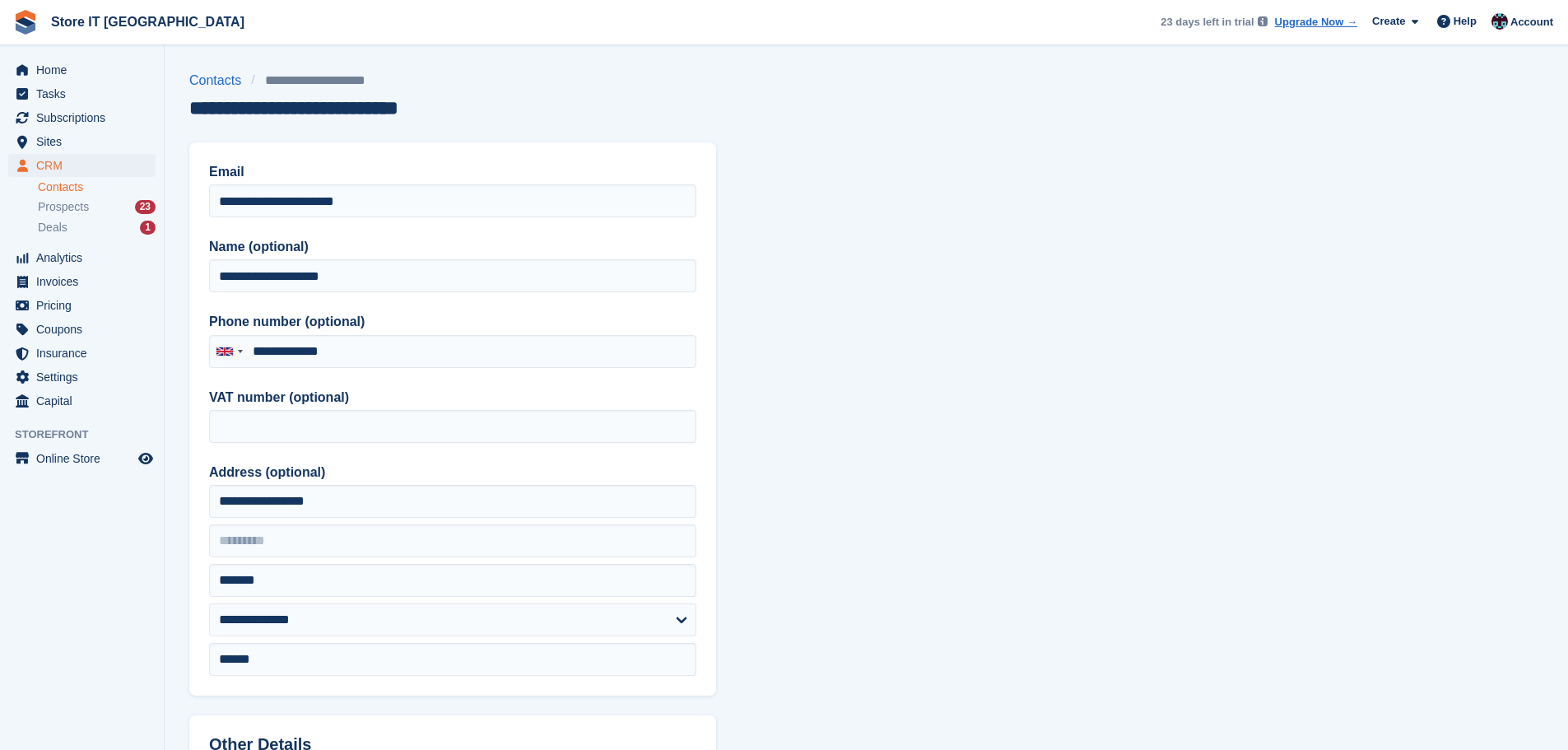
type input "**********"
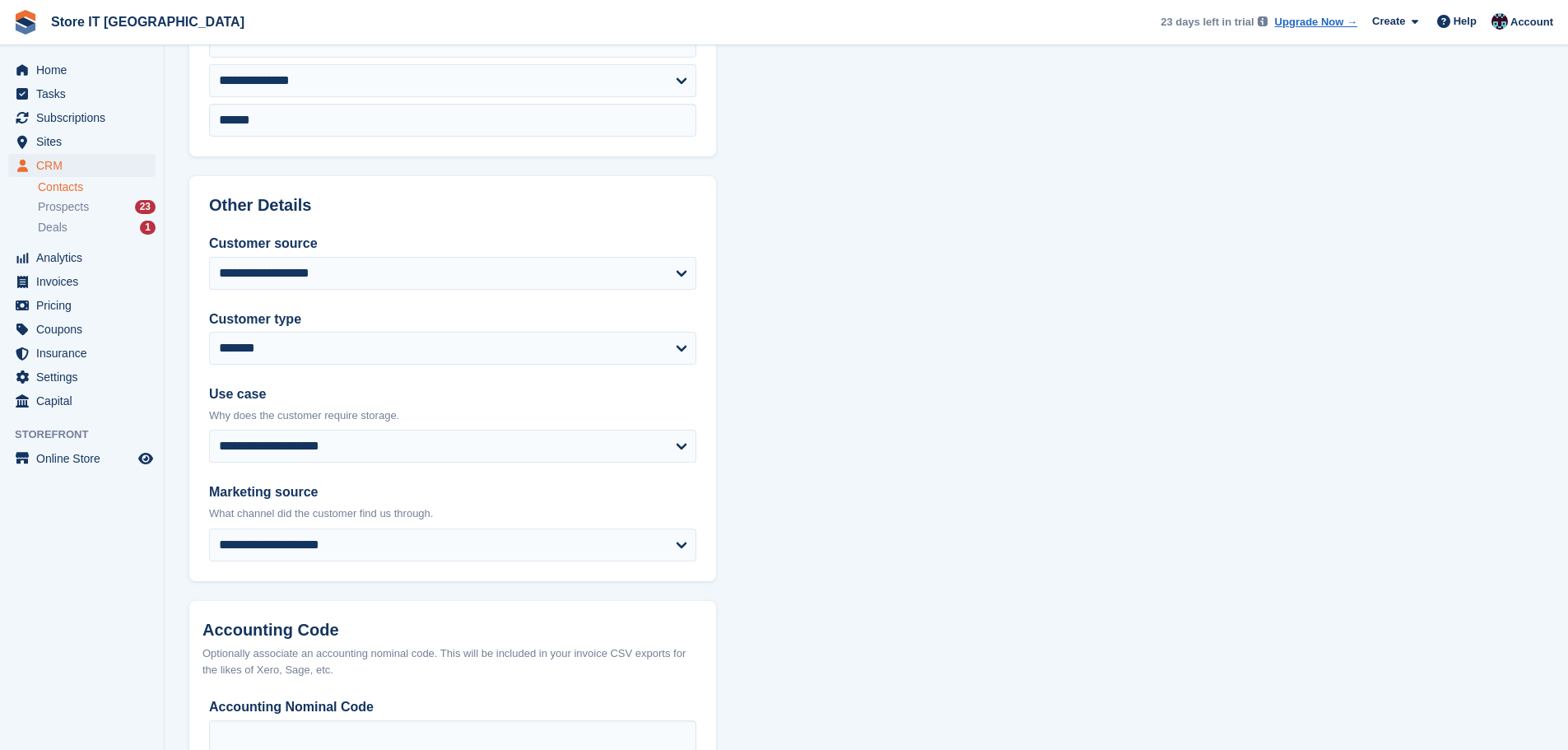
scroll to position [653, 0]
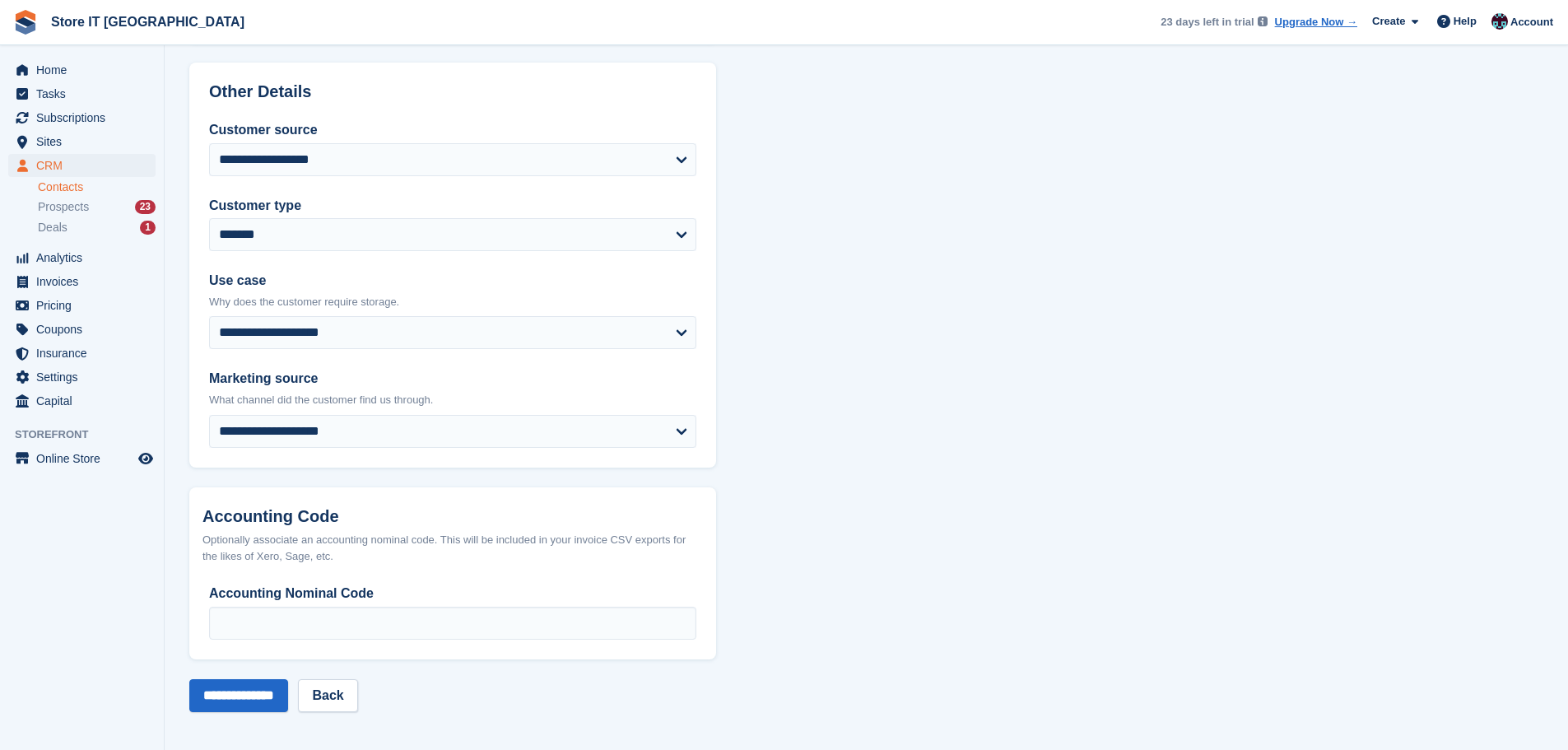
click at [57, 185] on link "Contacts" at bounding box center [96, 188] width 117 height 16
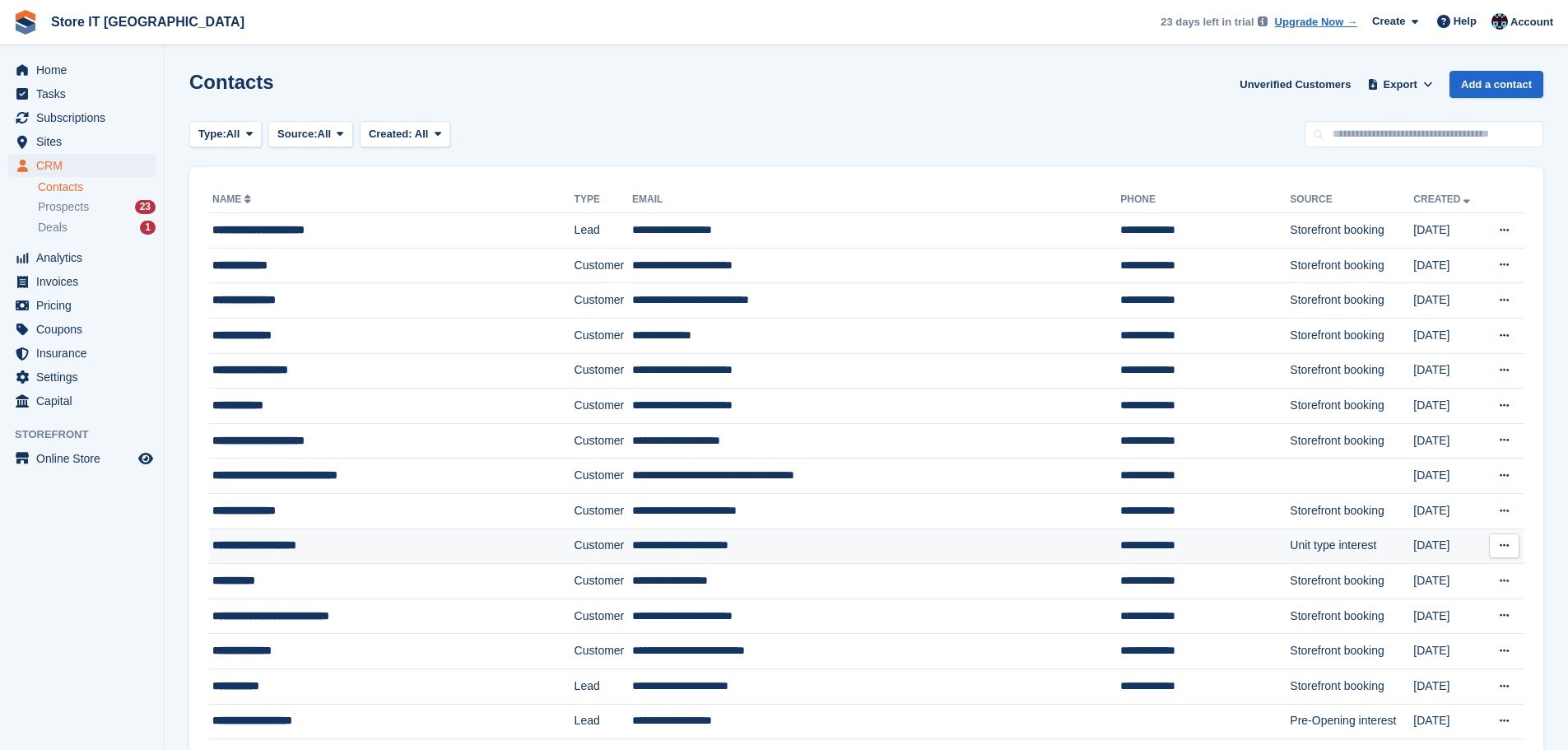
click at [1507, 544] on icon at bounding box center [1504, 545] width 9 height 11
click at [1415, 650] on p "Delete contact" at bounding box center [1441, 640] width 144 height 21
click at [241, 544] on div "**********" at bounding box center [367, 546] width 311 height 18
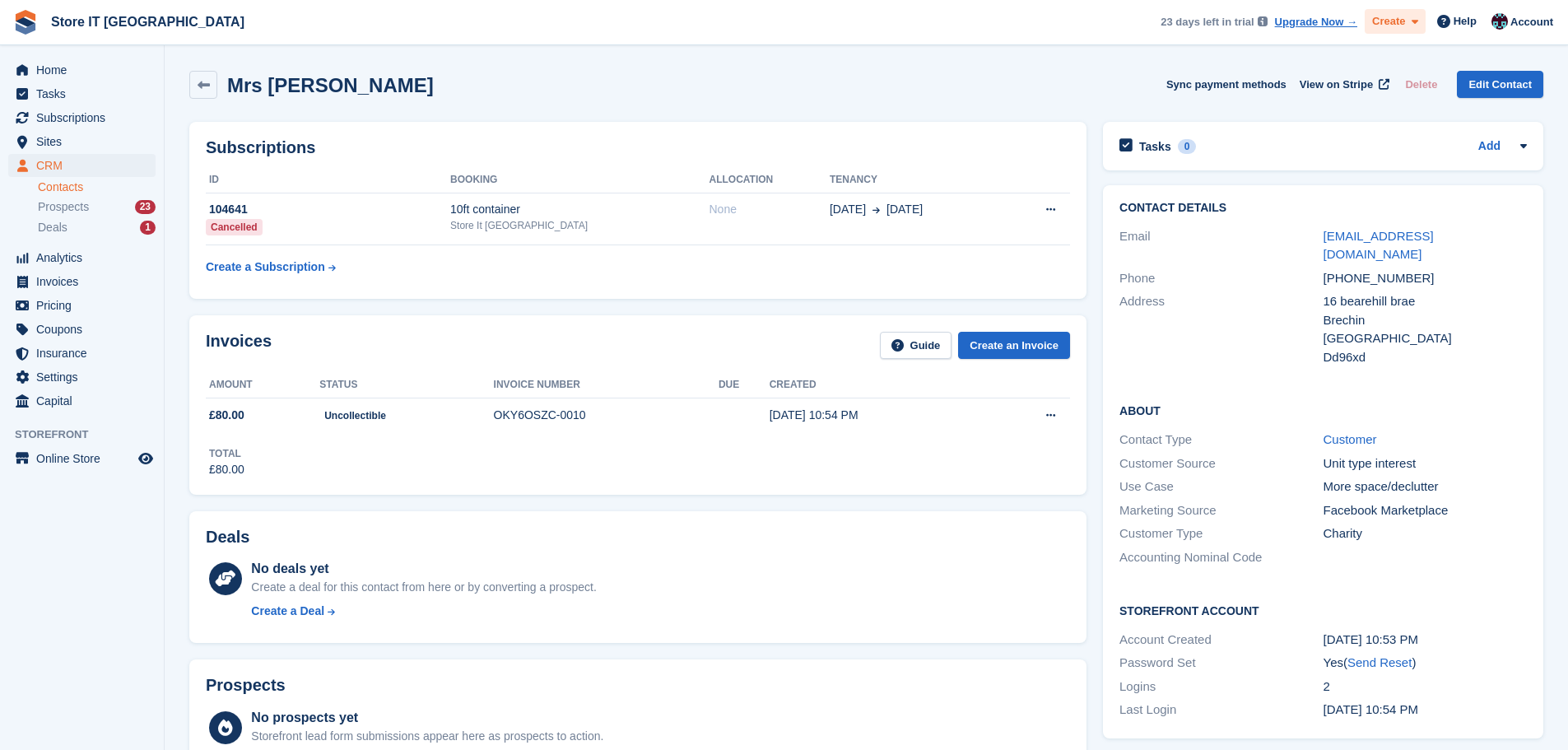
click at [1412, 18] on span at bounding box center [1411, 22] width 13 height 19
click at [1396, 25] on span "Create" at bounding box center [1389, 21] width 33 height 17
click at [1484, 20] on div "Help" at bounding box center [1457, 21] width 54 height 26
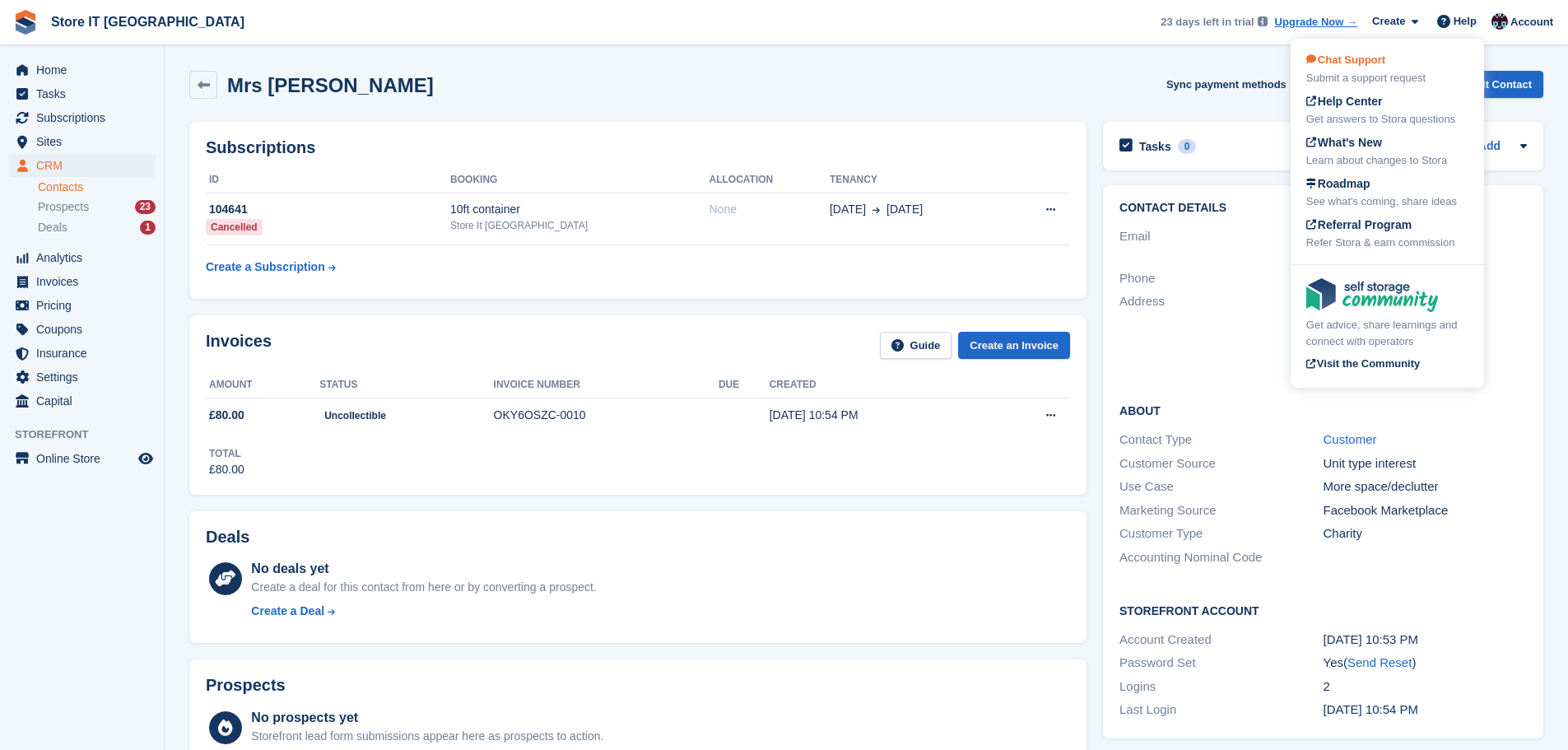
click at [1374, 67] on div "Chat Support Submit a support request" at bounding box center [1387, 68] width 162 height 34
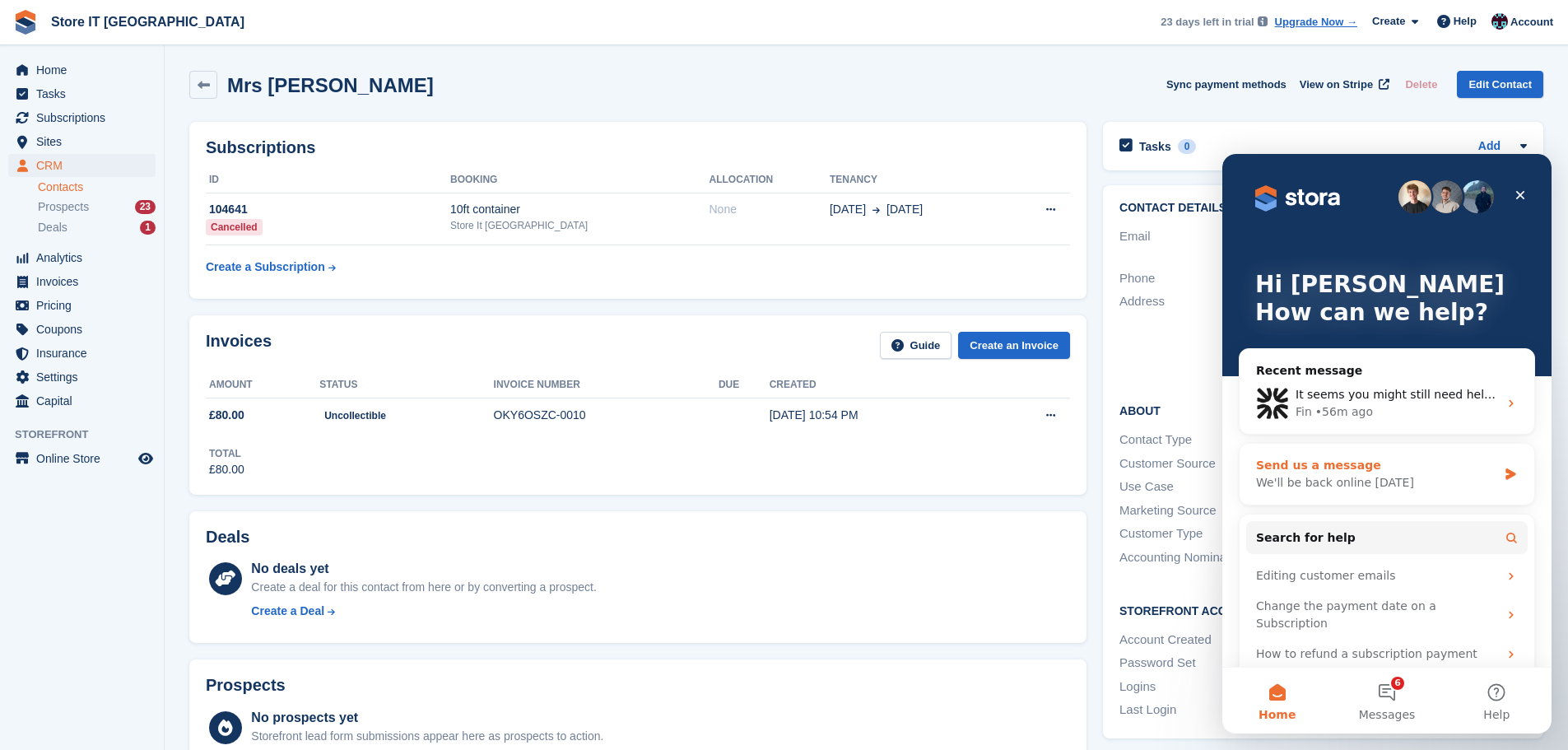
click at [1334, 480] on div "We'll be back online [DATE]" at bounding box center [1376, 483] width 241 height 18
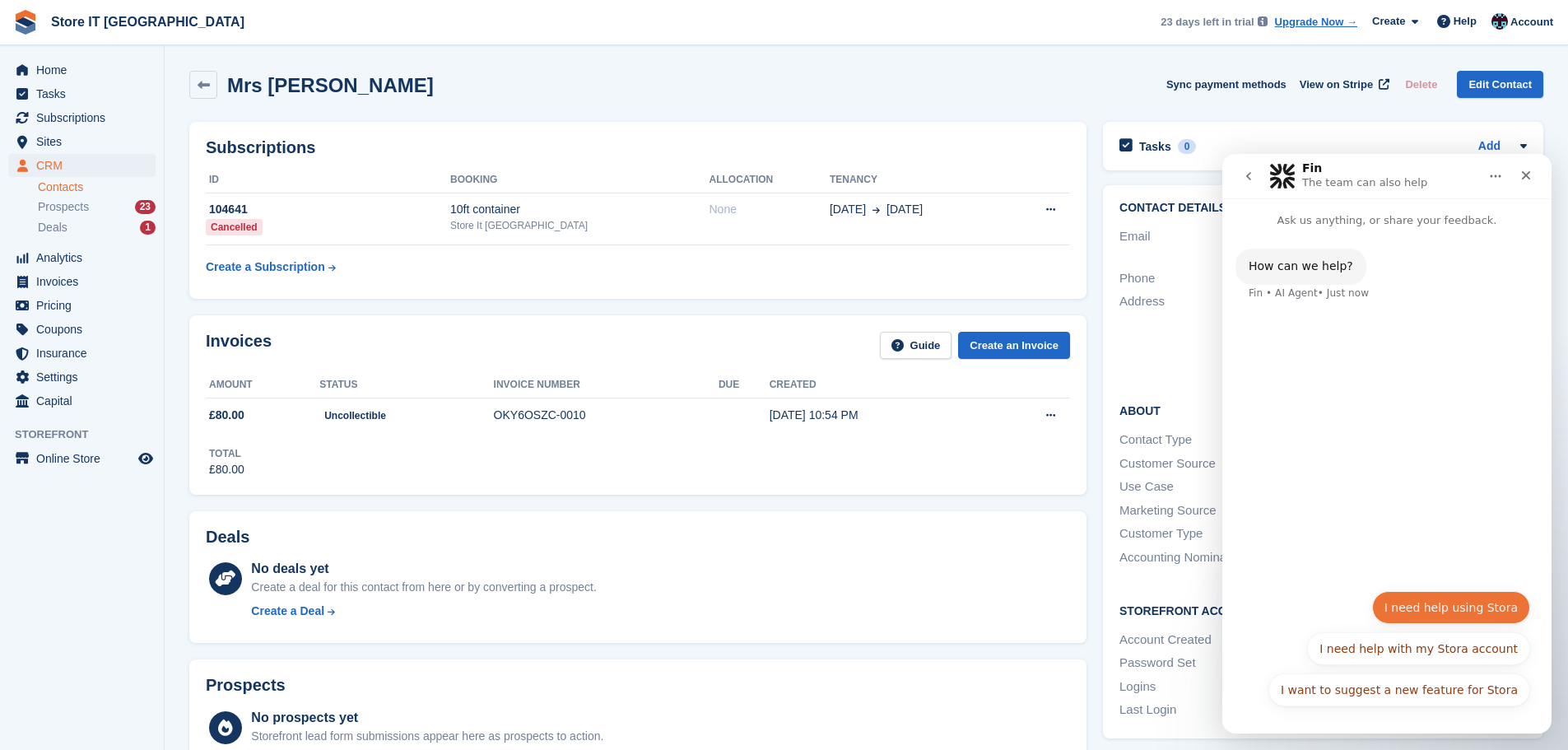
click at [1441, 601] on button "I need help using Stora" at bounding box center [1451, 608] width 158 height 33
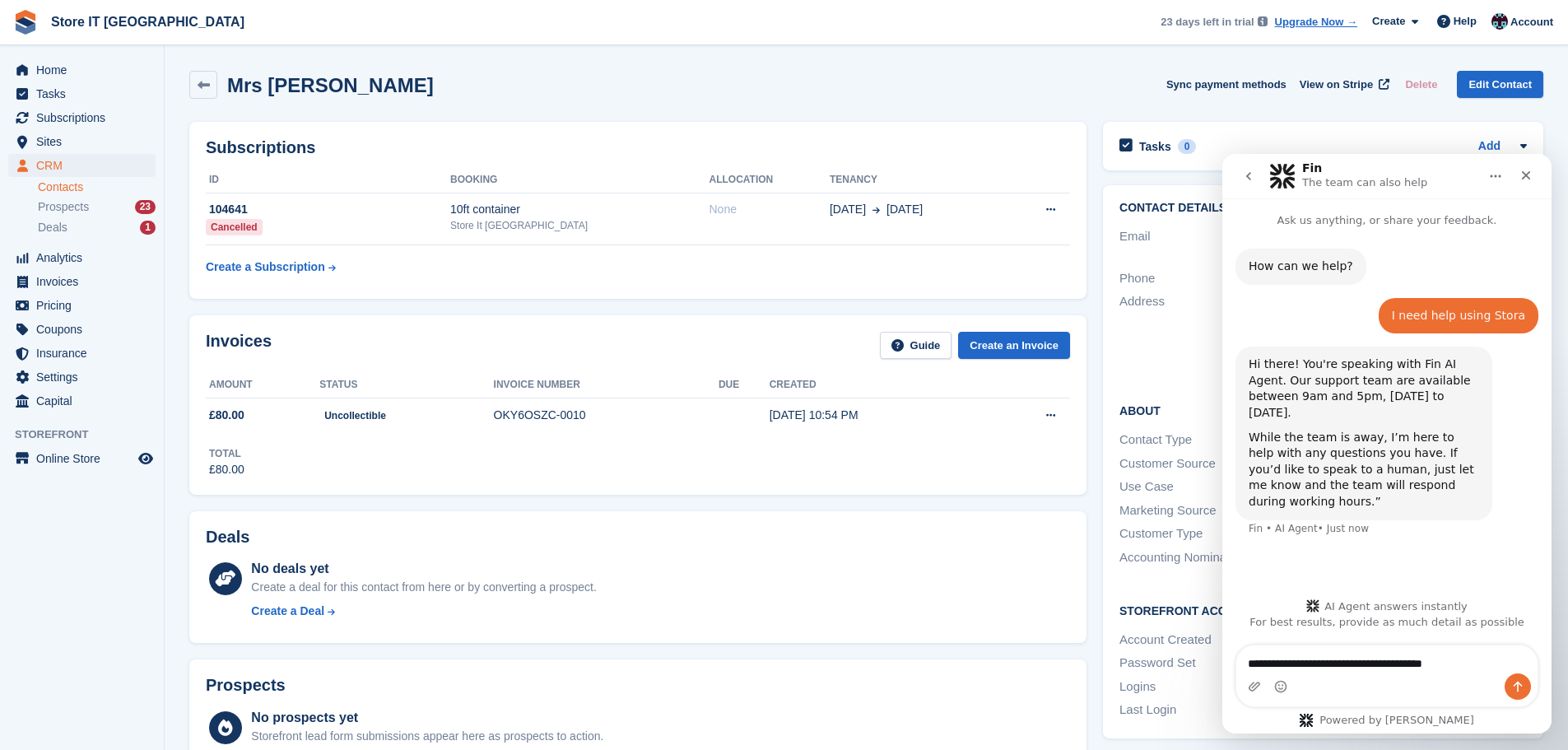
type textarea "**********"
click at [1512, 684] on icon "Send a message…" at bounding box center [1517, 686] width 13 height 13
